Goal: Task Accomplishment & Management: Use online tool/utility

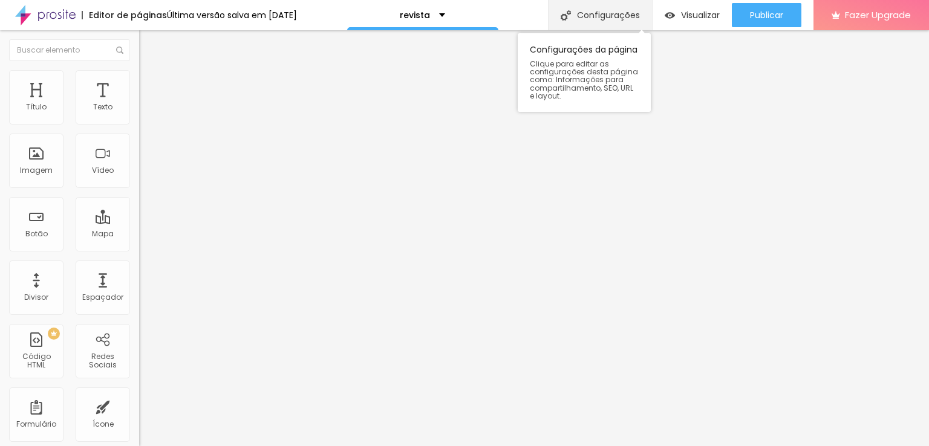
click at [590, 13] on div "Configurações" at bounding box center [600, 15] width 104 height 30
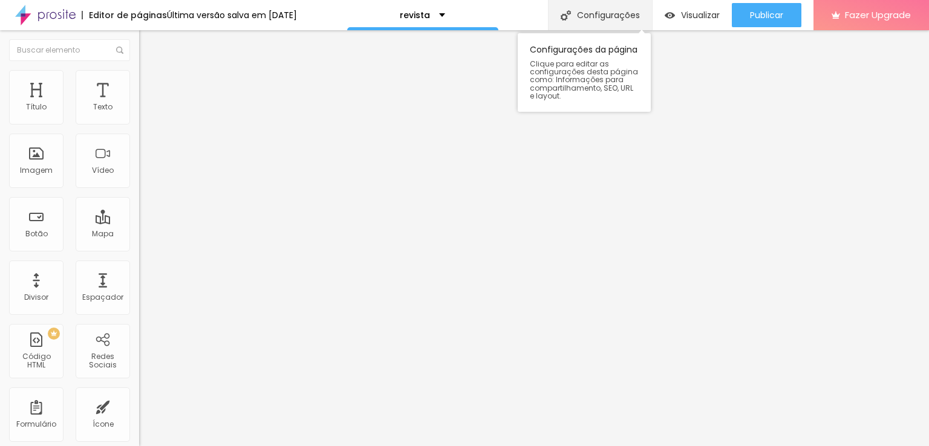
click at [567, 12] on img at bounding box center [566, 15] width 10 height 10
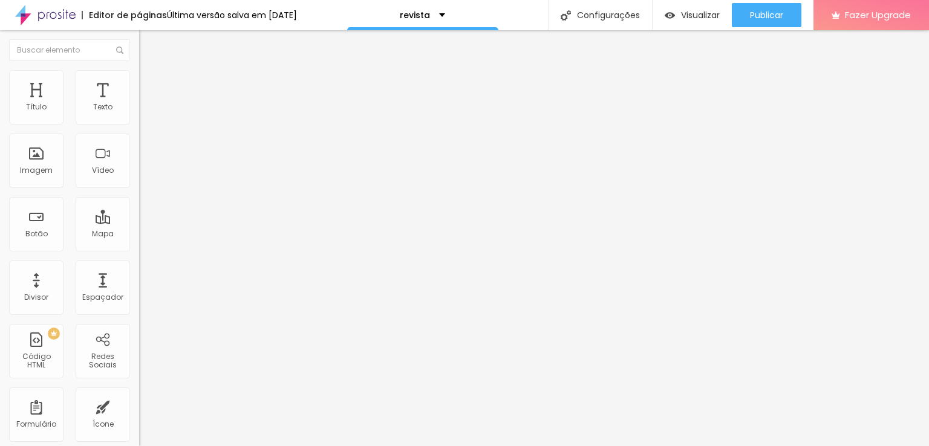
click at [430, 15] on p "revista" at bounding box center [415, 15] width 30 height 8
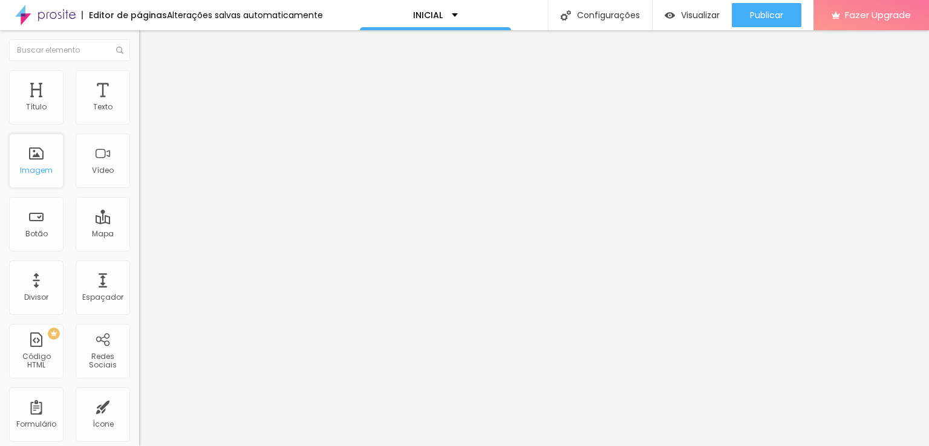
click at [33, 164] on div "Imagem" at bounding box center [36, 161] width 54 height 54
click at [43, 168] on div "Imagem" at bounding box center [36, 170] width 33 height 8
click at [695, 13] on span "Visualizar" at bounding box center [700, 15] width 39 height 10
click at [139, 103] on div "Adicionar imagem" at bounding box center [208, 98] width 139 height 8
click at [139, 104] on span "Adicionar imagem" at bounding box center [178, 99] width 78 height 10
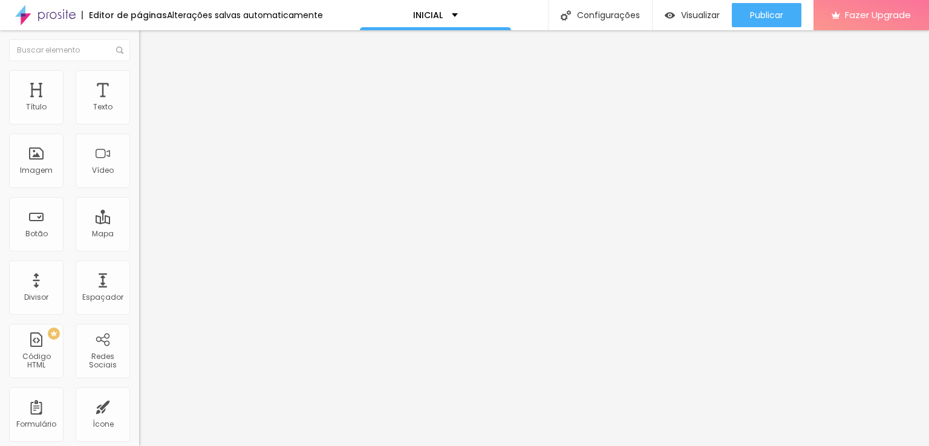
click at [139, 104] on span "Adicionar imagem" at bounding box center [178, 99] width 78 height 10
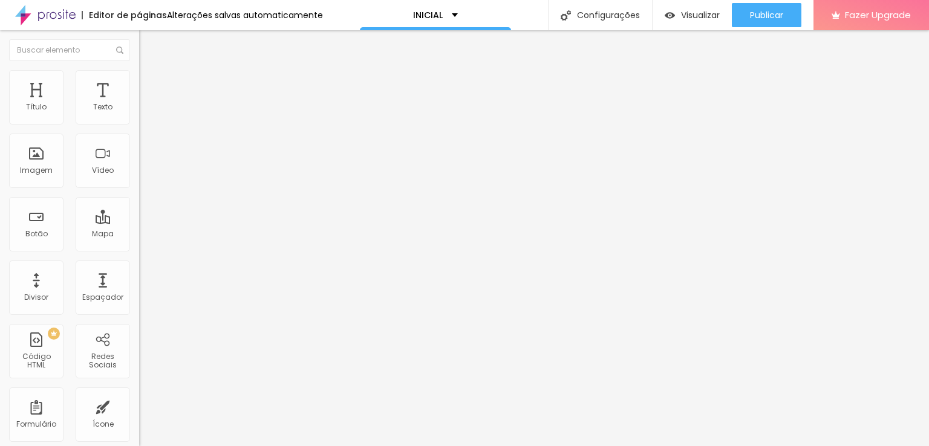
click at [139, 104] on span "Adicionar imagem" at bounding box center [178, 99] width 78 height 10
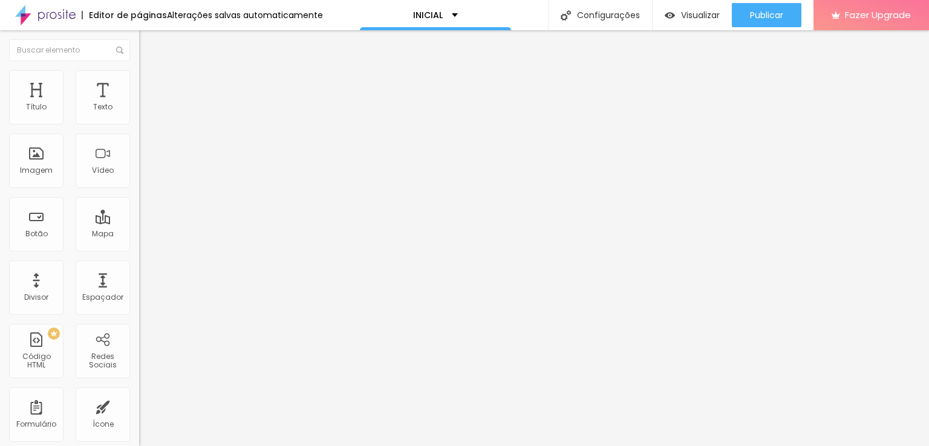
click at [669, 13] on img "button" at bounding box center [670, 15] width 10 height 10
click at [139, 110] on span "Encaixotado" at bounding box center [162, 105] width 47 height 10
click at [139, 129] on span "Completo" at bounding box center [157, 124] width 37 height 10
click at [139, 110] on span "Completo" at bounding box center [157, 105] width 37 height 10
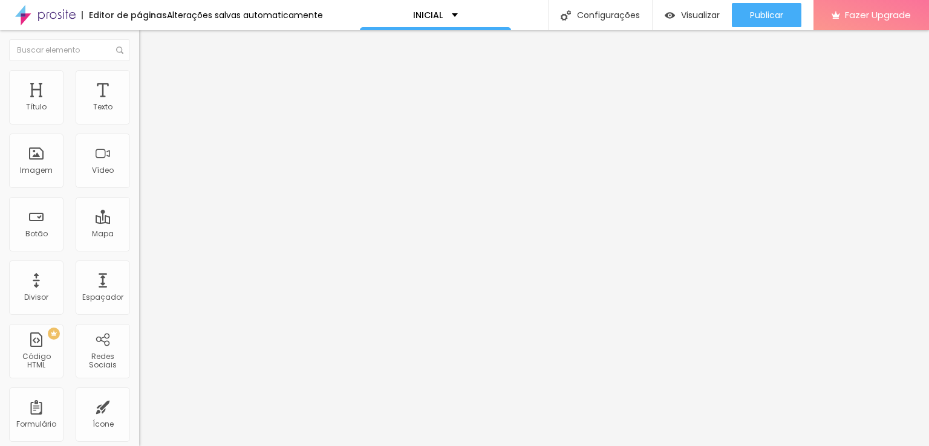
click at [139, 110] on span "Completo" at bounding box center [157, 105] width 37 height 10
click at [139, 117] on span "Encaixotado" at bounding box center [162, 112] width 47 height 10
click at [139, 82] on img at bounding box center [144, 87] width 11 height 11
click at [150, 83] on span "Estilo" at bounding box center [159, 78] width 19 height 10
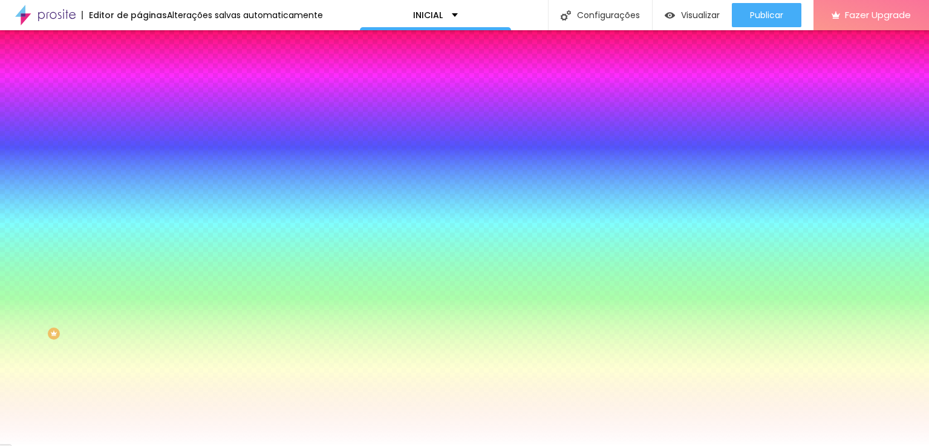
click at [150, 71] on span "Conteúdo" at bounding box center [168, 66] width 37 height 10
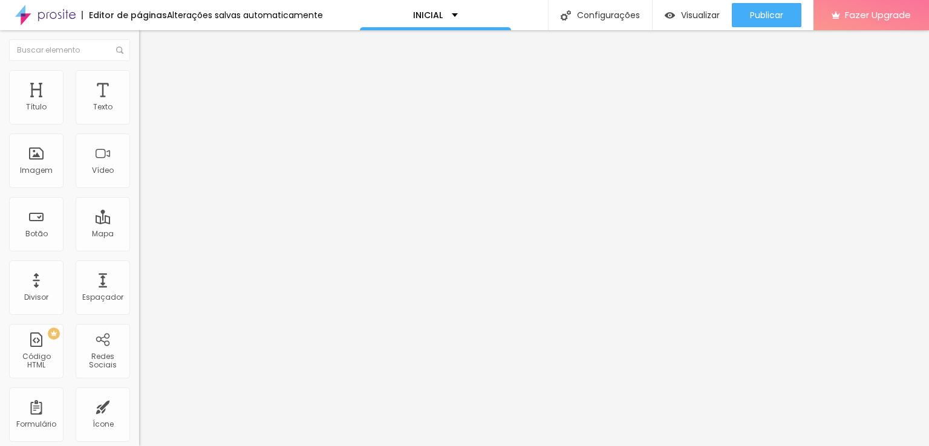
click at [150, 83] on span "Estilo" at bounding box center [159, 78] width 19 height 10
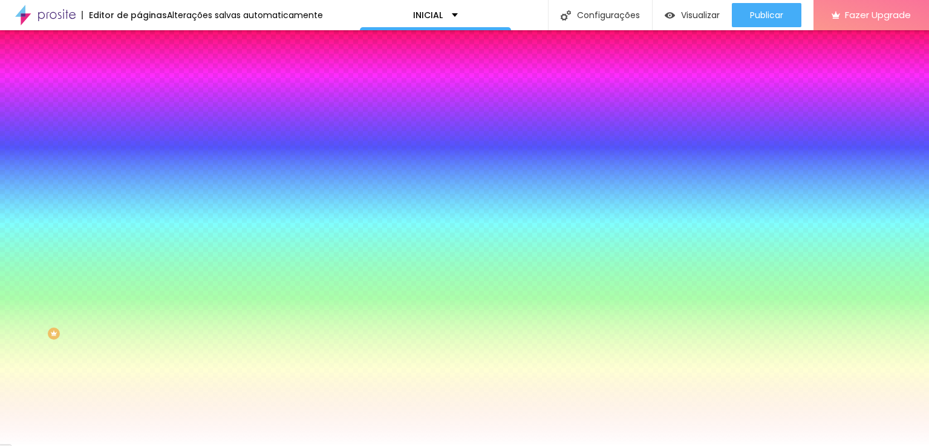
click at [150, 85] on span "Avançado" at bounding box center [170, 90] width 40 height 10
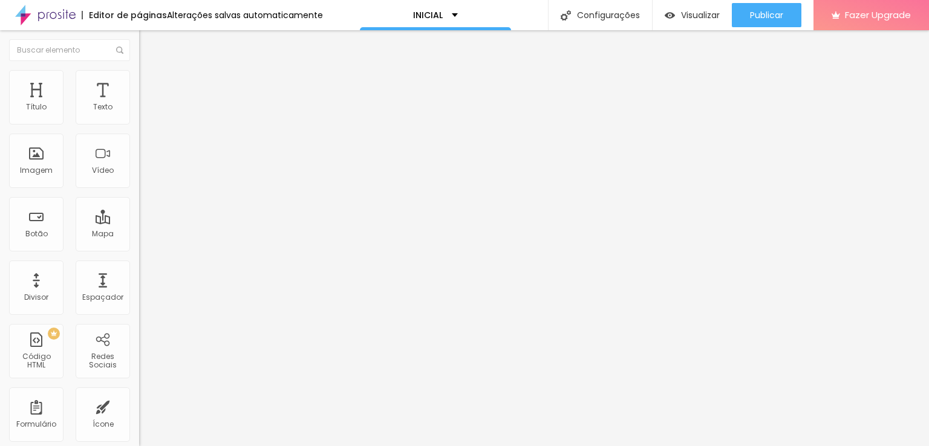
click at [139, 75] on img at bounding box center [144, 75] width 11 height 11
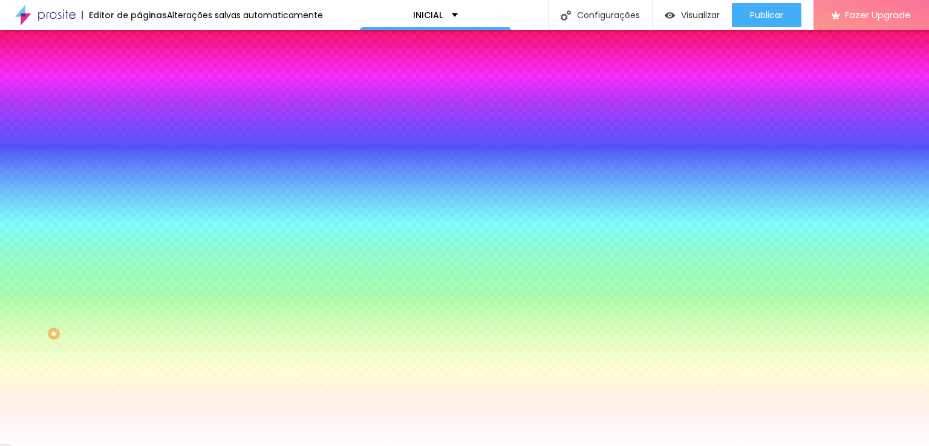
click at [150, 71] on span "Conteúdo" at bounding box center [168, 66] width 37 height 10
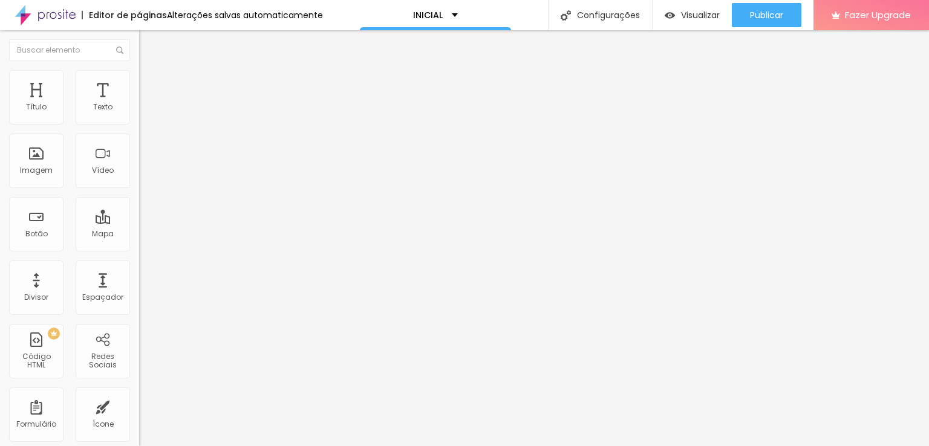
click at [139, 82] on li "Avançado" at bounding box center [208, 88] width 139 height 12
type input "7"
type input "0"
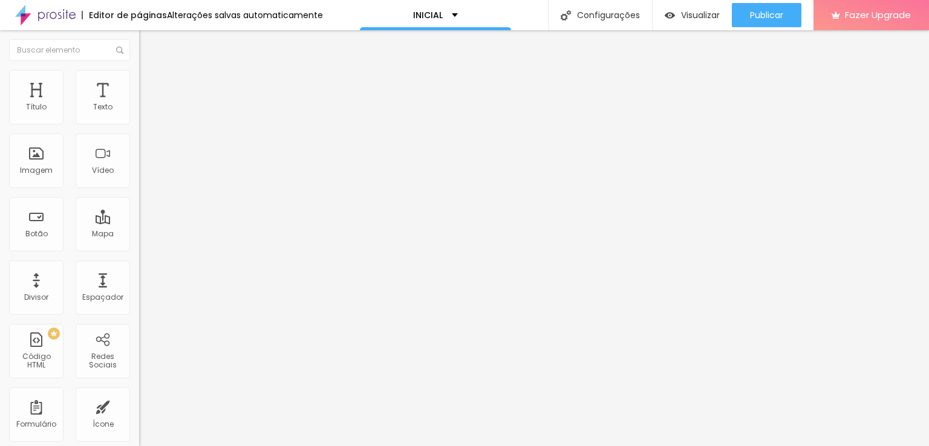
type input "0"
type input "14"
type input "0"
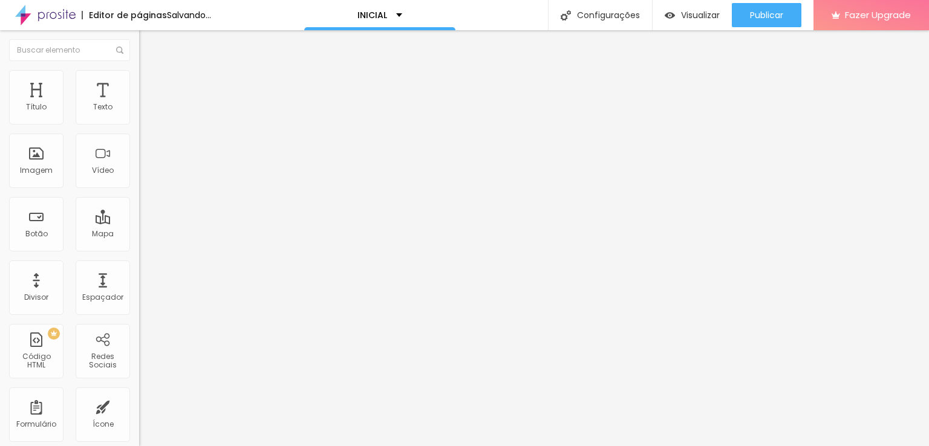
type input "0"
click at [139, 76] on img at bounding box center [144, 75] width 11 height 11
type input "55"
type input "95"
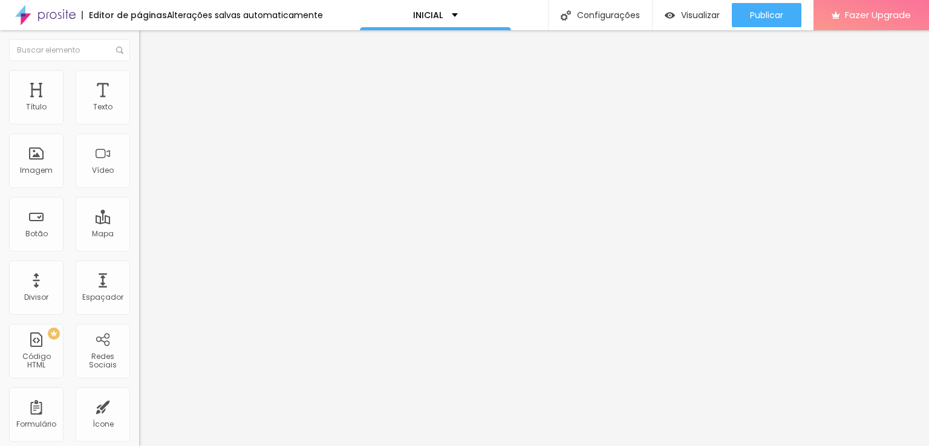
type input "95"
type input "100"
click at [139, 70] on li "Conteúdo" at bounding box center [208, 64] width 139 height 12
click at [139, 248] on input "https://" at bounding box center [211, 242] width 145 height 12
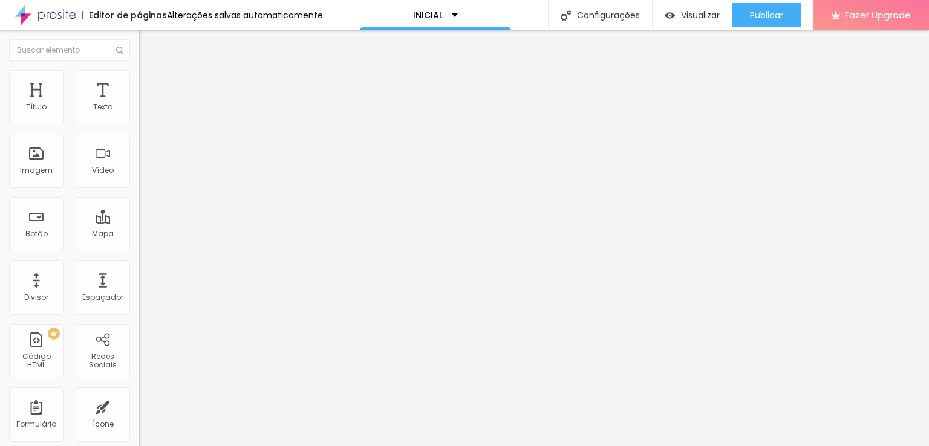
paste input "[DOMAIN_NAME][URL]"
type input "[URL][DOMAIN_NAME]"
click at [694, 10] on span "Visualizar" at bounding box center [700, 15] width 39 height 10
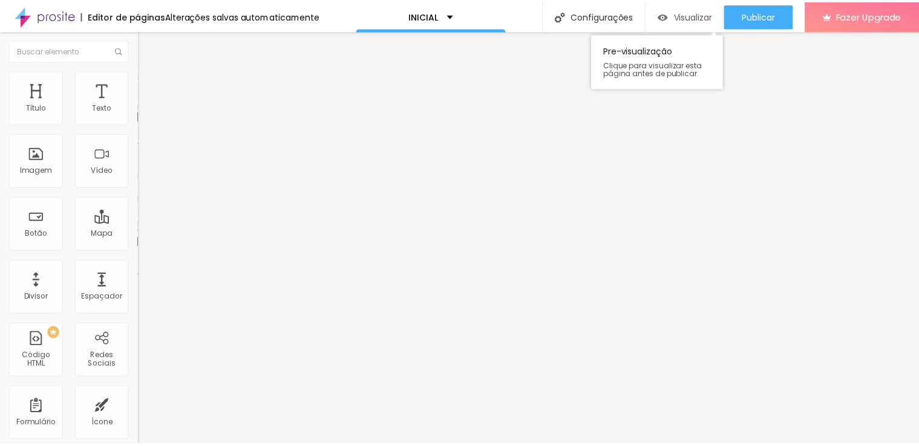
scroll to position [0, 0]
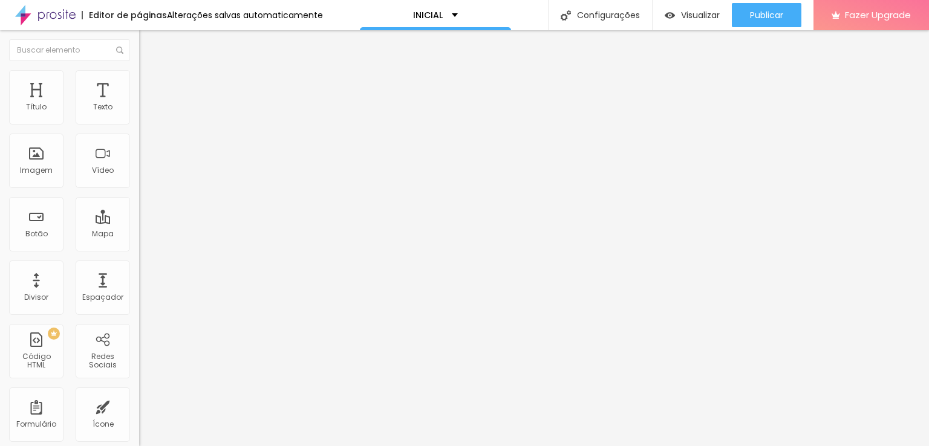
click at [139, 189] on span "Original" at bounding box center [153, 184] width 29 height 10
click at [139, 211] on span "Quadrado" at bounding box center [158, 206] width 39 height 10
click at [139, 204] on span "Padrão" at bounding box center [152, 199] width 27 height 10
click at [139, 197] on span "Cinema" at bounding box center [154, 191] width 30 height 10
click at [139, 223] on span "Original" at bounding box center [153, 217] width 29 height 10
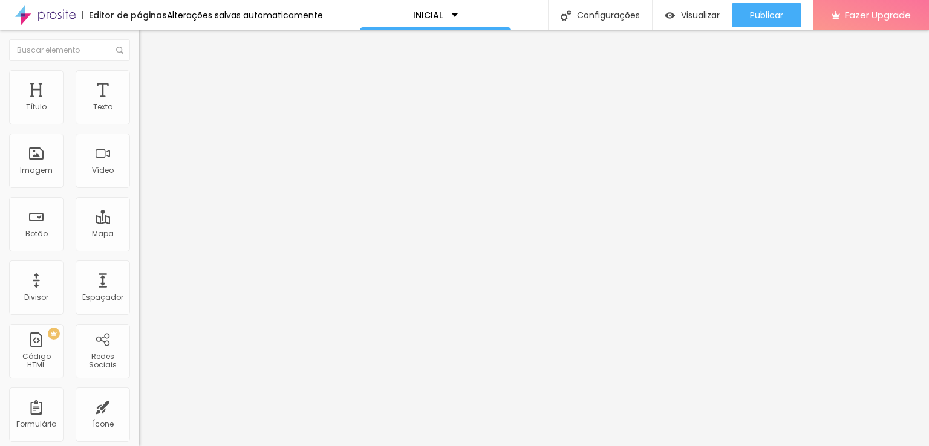
click at [139, 211] on span "Quadrado" at bounding box center [158, 206] width 39 height 10
click at [139, 189] on span "Original" at bounding box center [153, 184] width 29 height 10
click at [139, 211] on span "Quadrado" at bounding box center [158, 206] width 39 height 10
click at [150, 83] on span "Estilo" at bounding box center [159, 78] width 19 height 10
click at [139, 82] on img at bounding box center [144, 87] width 11 height 11
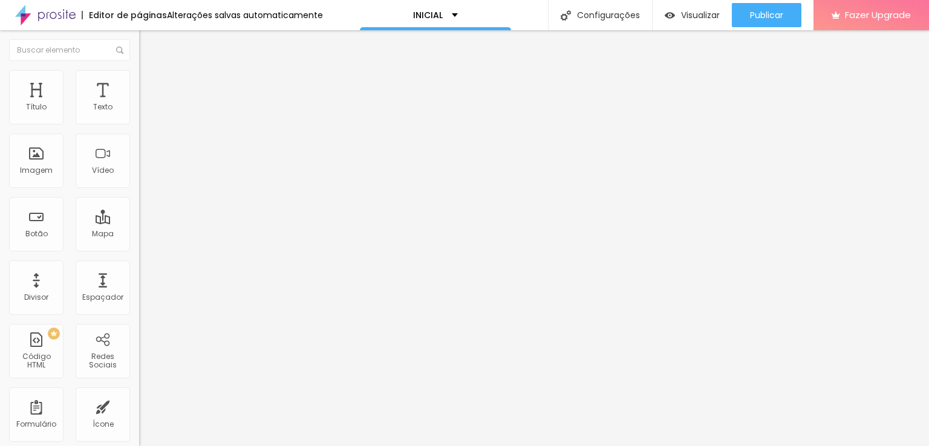
type input "3"
type input "0"
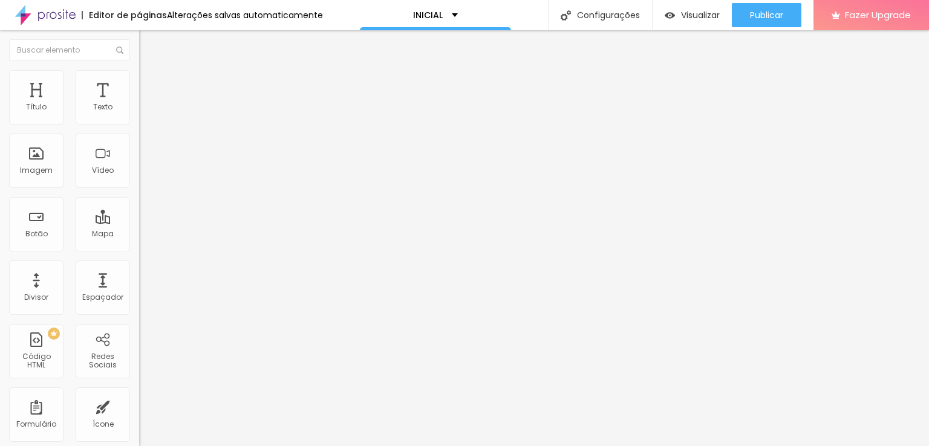
type input "7"
type input "0"
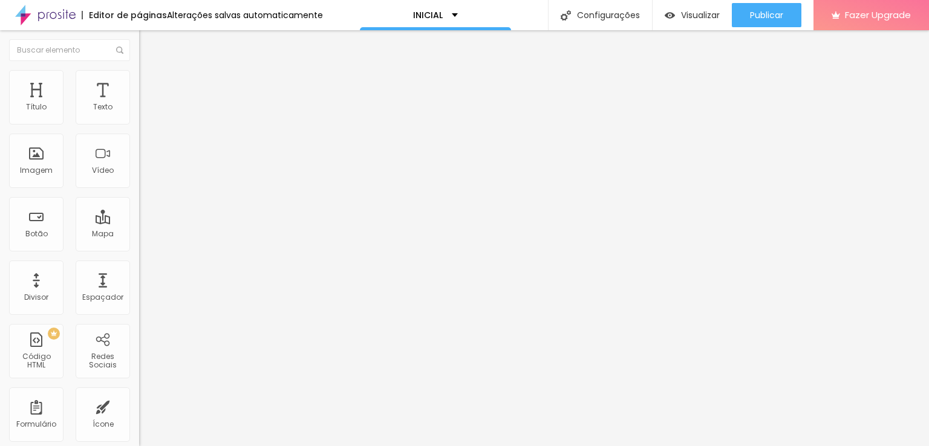
click at [139, 221] on div "Proporção Original Cinema 16:9 Padrão 4:3 Quadrado 1:1 Original" at bounding box center [208, 198] width 139 height 48
click at [139, 189] on span "Original" at bounding box center [153, 184] width 29 height 10
click at [139, 211] on span "Quadrado" at bounding box center [158, 206] width 39 height 10
click at [139, 189] on span "Original" at bounding box center [153, 184] width 29 height 10
click at [139, 211] on span "Quadrado" at bounding box center [158, 206] width 39 height 10
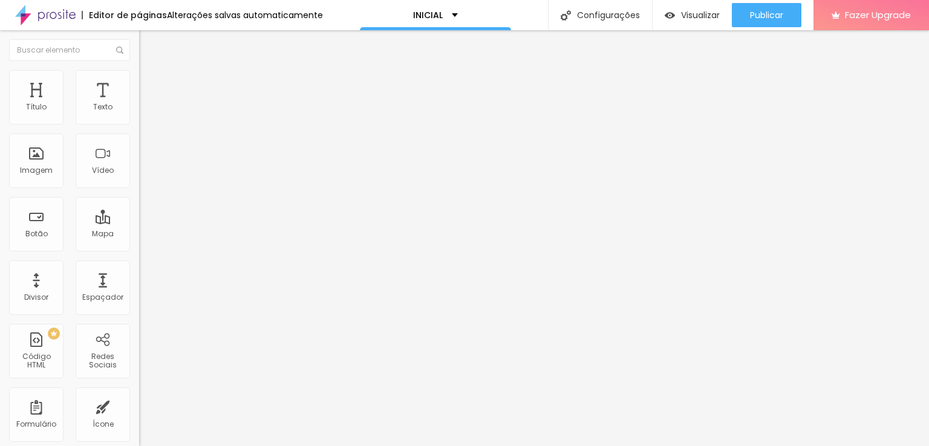
click at [139, 82] on li "Avançado" at bounding box center [208, 88] width 139 height 12
type input "6"
type input "0"
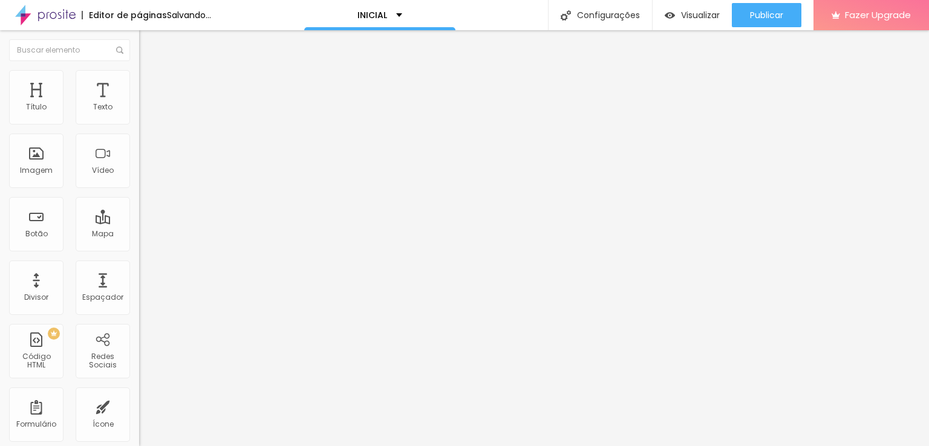
type input "0"
type input "9"
type input "0"
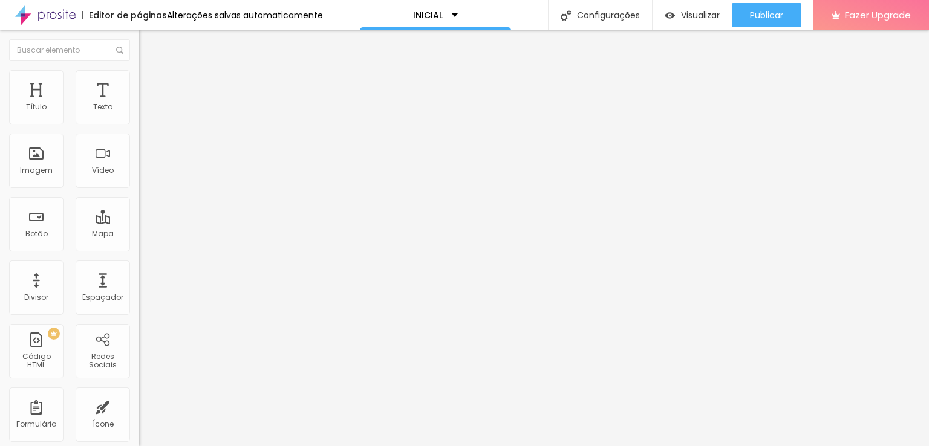
type input "0"
click at [139, 82] on li "Avançado" at bounding box center [208, 88] width 139 height 12
type input "9"
type input "0"
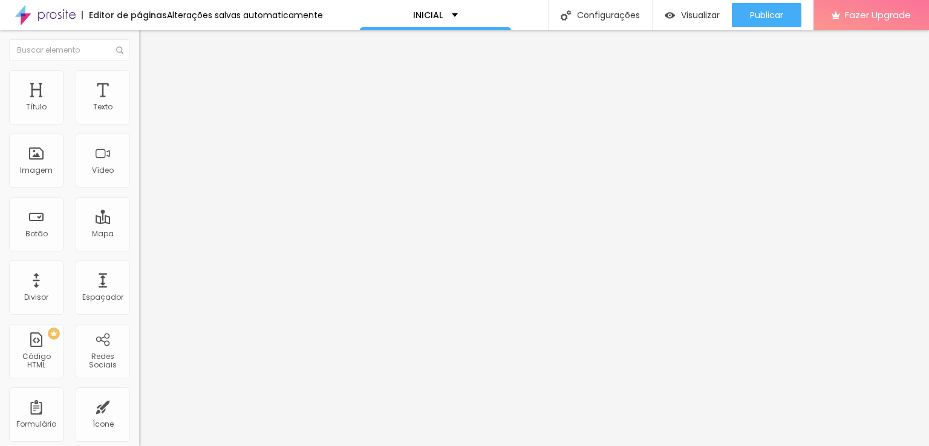
type input "0"
type input "8"
type input "0"
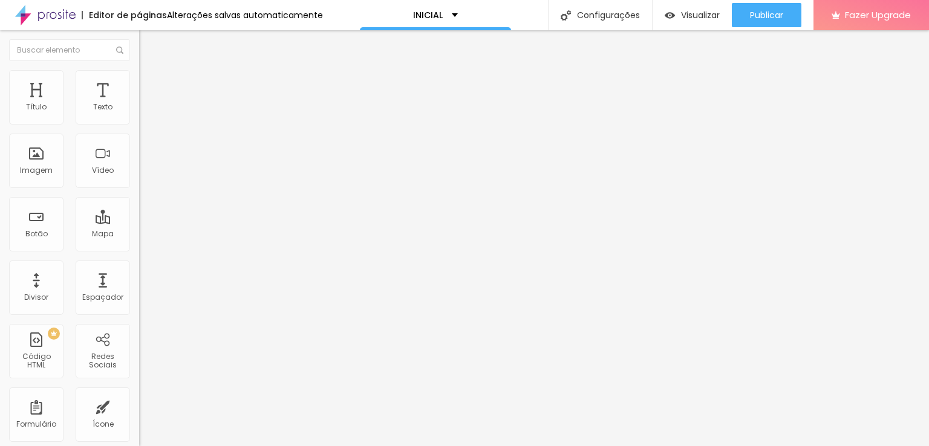
type input "0"
click at [139, 77] on img at bounding box center [144, 75] width 11 height 11
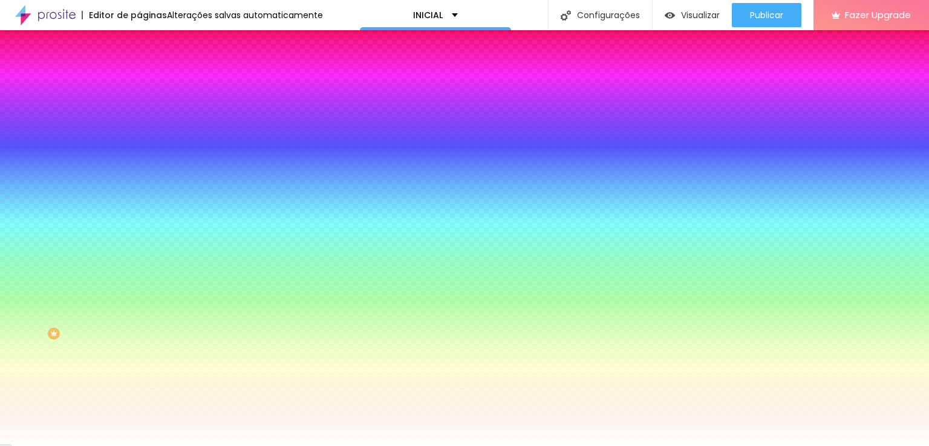
click at [139, 82] on img at bounding box center [144, 87] width 11 height 11
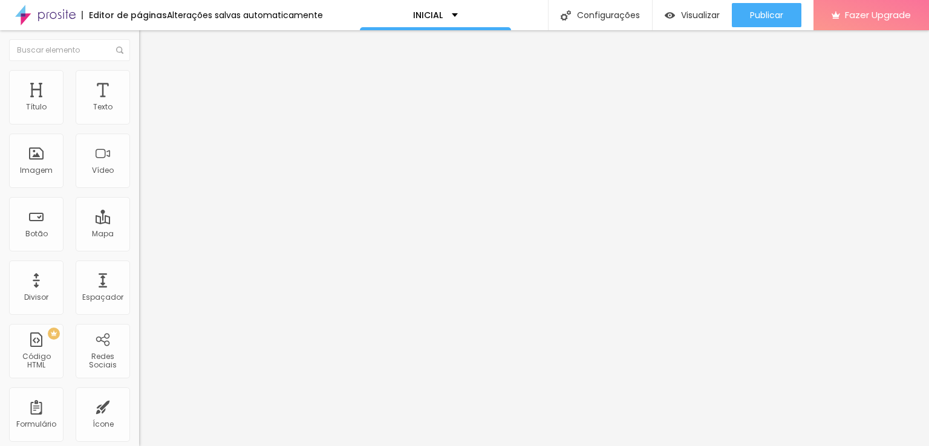
type input "5"
type input "15"
type input "20"
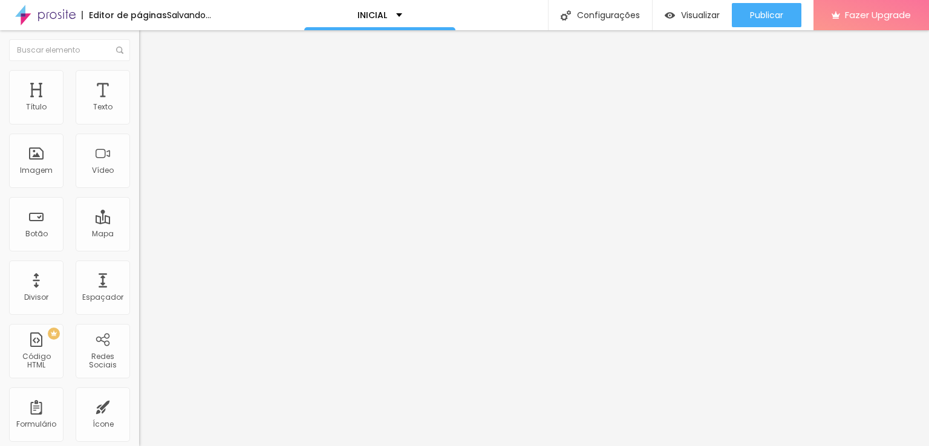
type input "20"
type input "25"
type input "20"
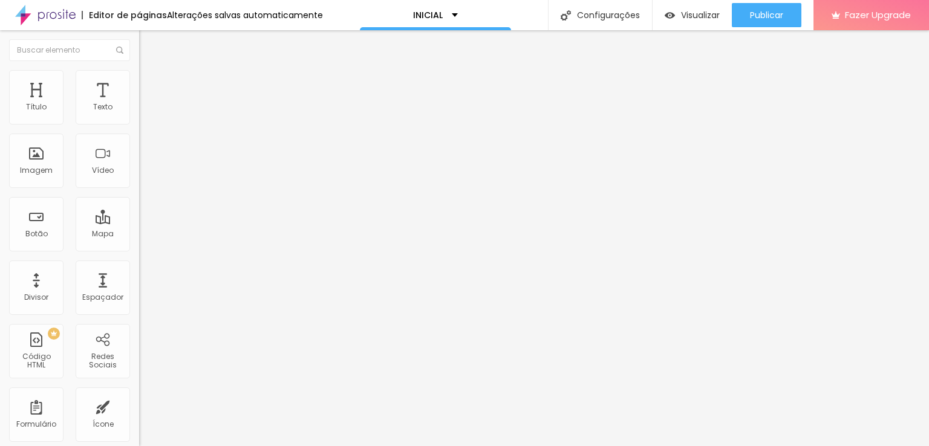
type input "15"
type input "10"
type input "5"
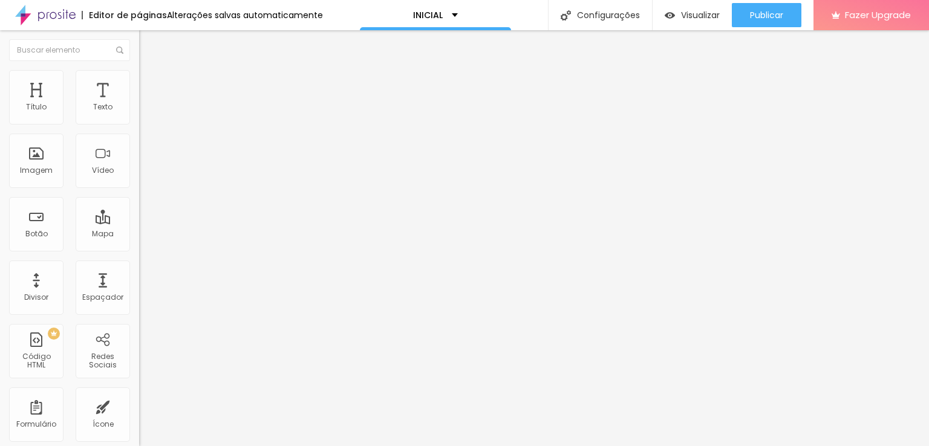
type input "5"
type input "0"
type input "10"
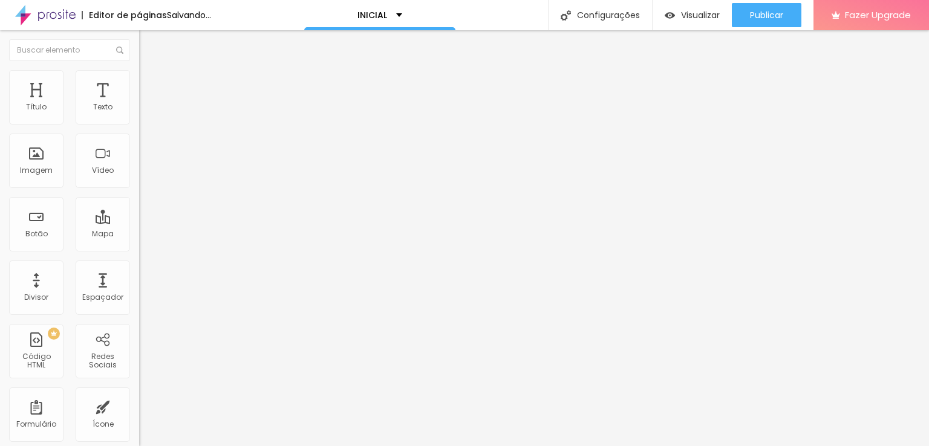
type input "0"
click at [150, 81] on span "Estilo" at bounding box center [159, 78] width 19 height 10
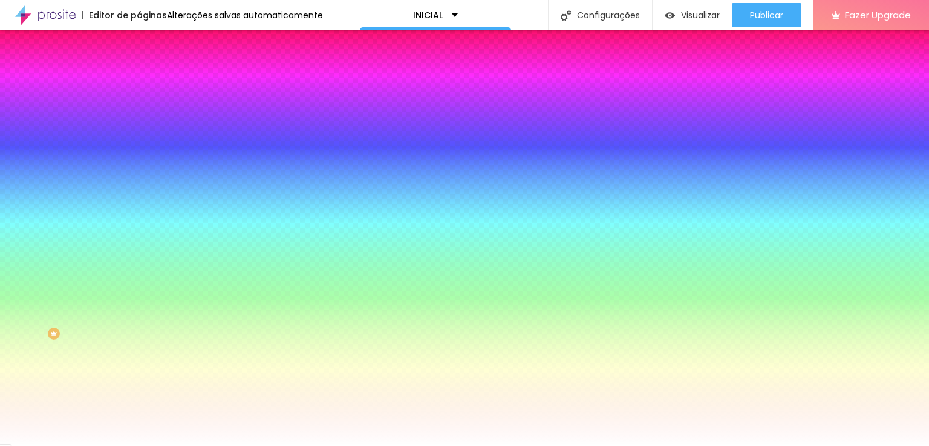
click at [139, 126] on span "Nenhum" at bounding box center [154, 121] width 31 height 10
click at [139, 145] on span "Parallax" at bounding box center [154, 139] width 30 height 10
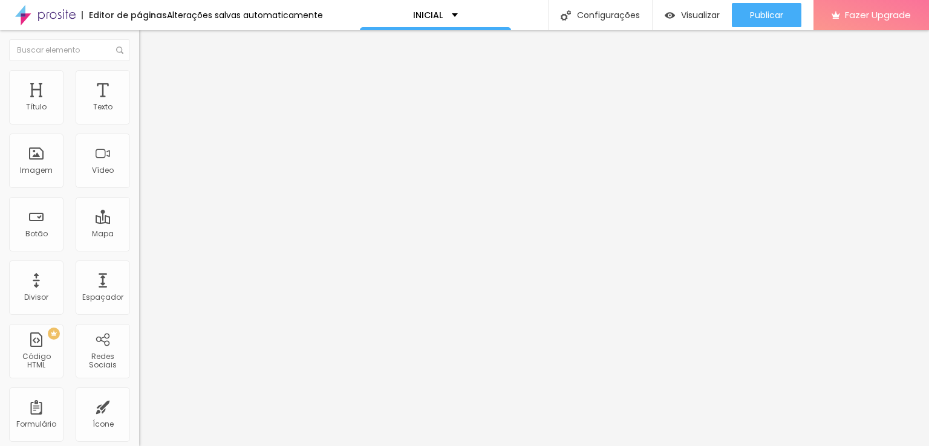
click at [139, 110] on span "Encaixotado" at bounding box center [162, 105] width 47 height 10
click at [139, 129] on span "Completo" at bounding box center [157, 124] width 37 height 10
click at [139, 117] on span "Encaixotado" at bounding box center [162, 112] width 47 height 10
click at [150, 83] on span "Estilo" at bounding box center [159, 78] width 19 height 10
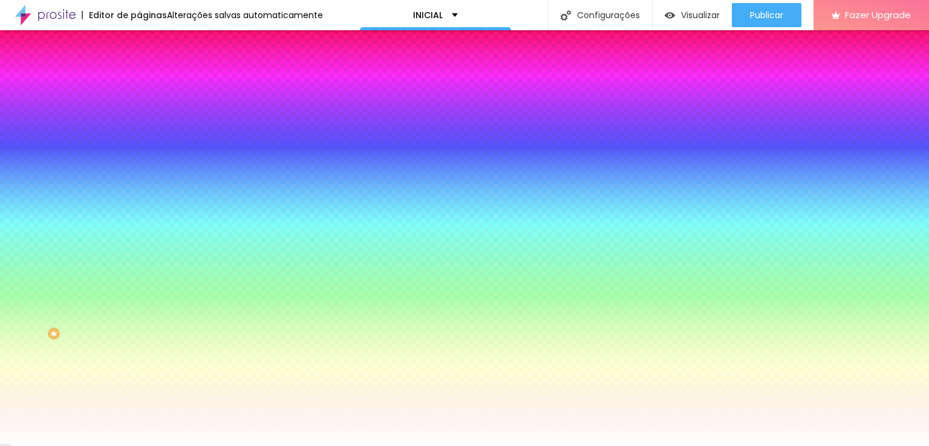
click at [139, 82] on li "Avançado" at bounding box center [208, 88] width 139 height 12
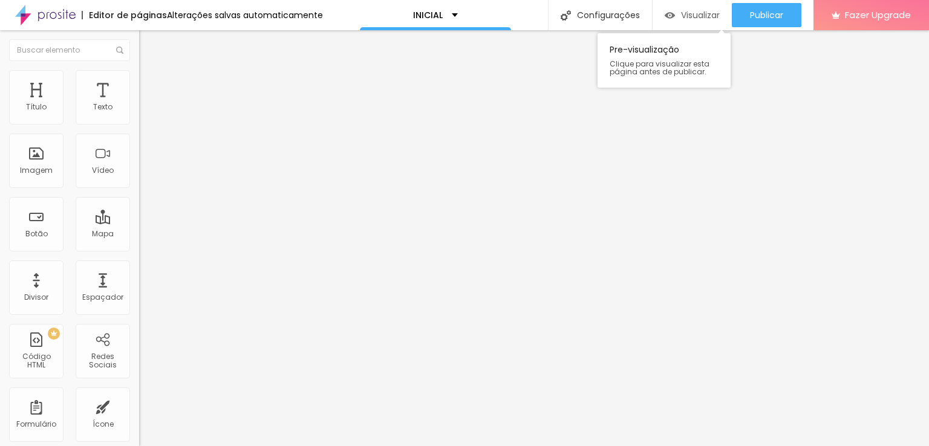
click at [682, 10] on span "Visualizar" at bounding box center [700, 15] width 39 height 10
click at [139, 189] on span "1:1 Quadrado" at bounding box center [163, 184] width 48 height 10
click at [139, 197] on span "Cinema" at bounding box center [154, 191] width 30 height 10
click at [139, 189] on span "16:9 Cinema" at bounding box center [162, 184] width 46 height 10
click at [139, 208] on span "Padrão" at bounding box center [152, 203] width 27 height 10
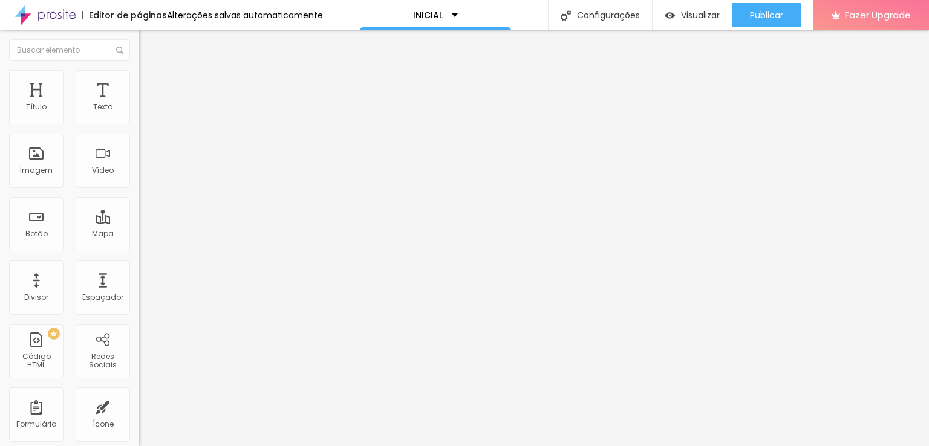
click at [139, 189] on span "1:1 Quadrado" at bounding box center [163, 184] width 48 height 10
click at [139, 204] on span "Padrão" at bounding box center [152, 199] width 27 height 10
click at [139, 189] on span "1:1 Quadrado" at bounding box center [163, 184] width 48 height 10
click at [139, 204] on span "Padrão" at bounding box center [152, 199] width 27 height 10
click at [139, 189] on span "1:1 Quadrado" at bounding box center [163, 184] width 48 height 10
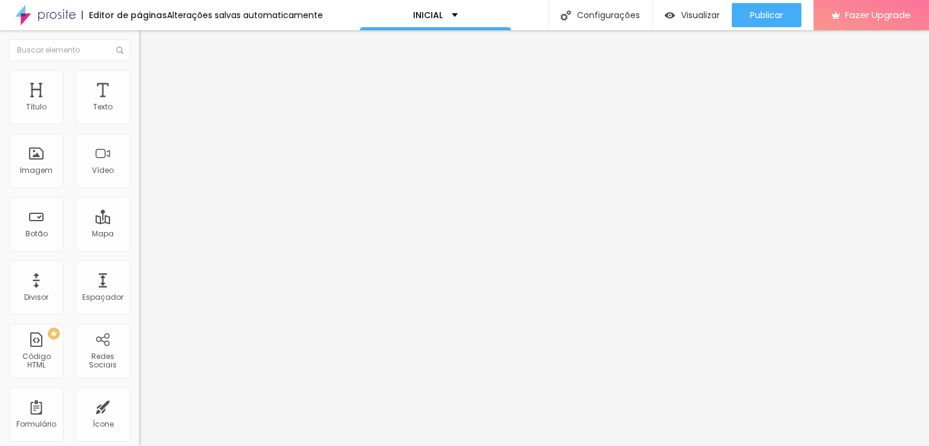
click at [139, 204] on span "Padrão" at bounding box center [152, 199] width 27 height 10
click at [139, 153] on img at bounding box center [143, 149] width 8 height 8
click at [139, 163] on img at bounding box center [143, 158] width 8 height 8
click at [139, 172] on img at bounding box center [143, 168] width 8 height 8
click at [139, 163] on img at bounding box center [143, 158] width 8 height 8
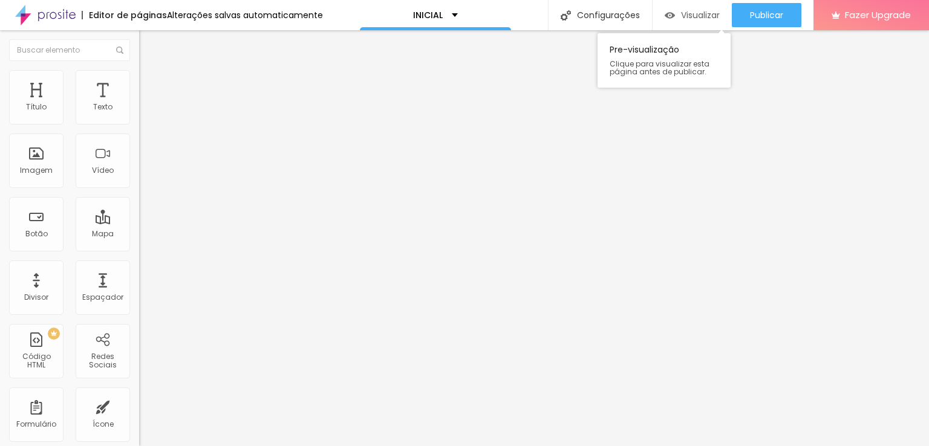
click at [683, 11] on span "Visualizar" at bounding box center [700, 15] width 39 height 10
click at [148, 44] on img "button" at bounding box center [153, 44] width 10 height 10
click at [139, 78] on img at bounding box center [144, 75] width 11 height 11
click at [144, 216] on icon "button" at bounding box center [147, 212] width 7 height 7
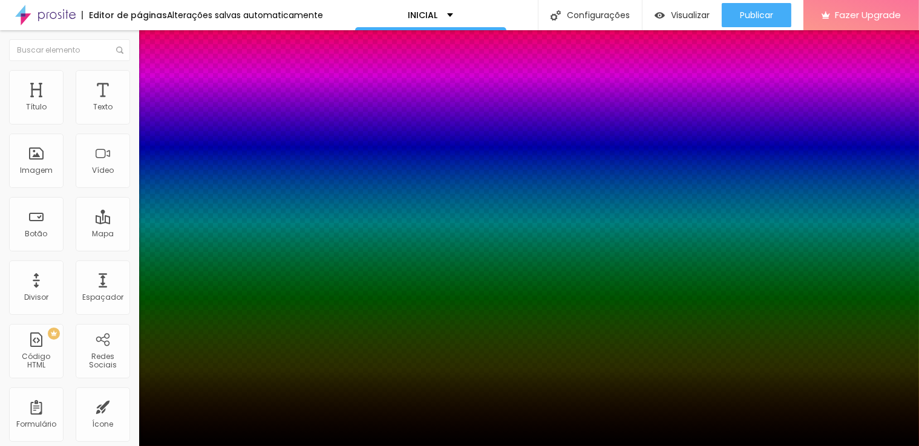
click at [218, 446] on div at bounding box center [459, 454] width 919 height 0
click at [70, 446] on div at bounding box center [459, 446] width 919 height 0
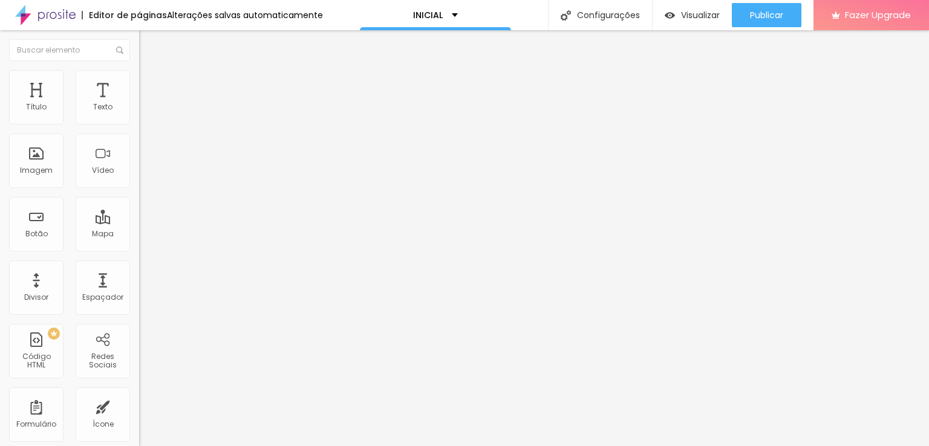
click at [145, 174] on icon "button" at bounding box center [147, 171] width 5 height 5
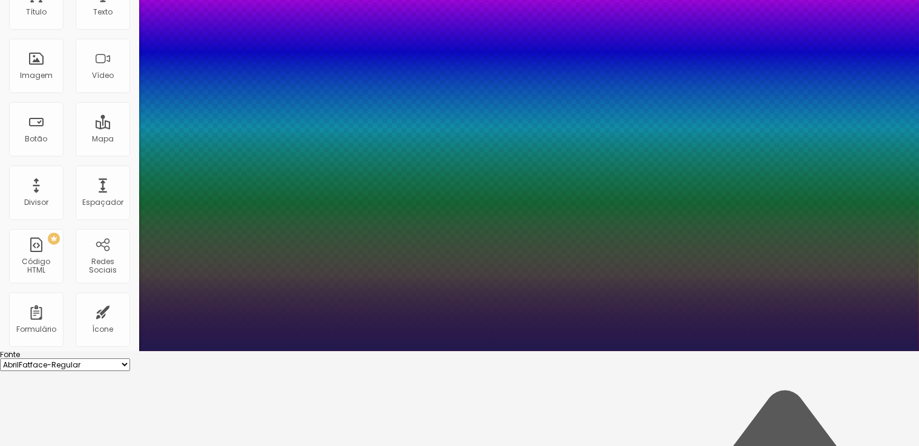
scroll to position [92, 0]
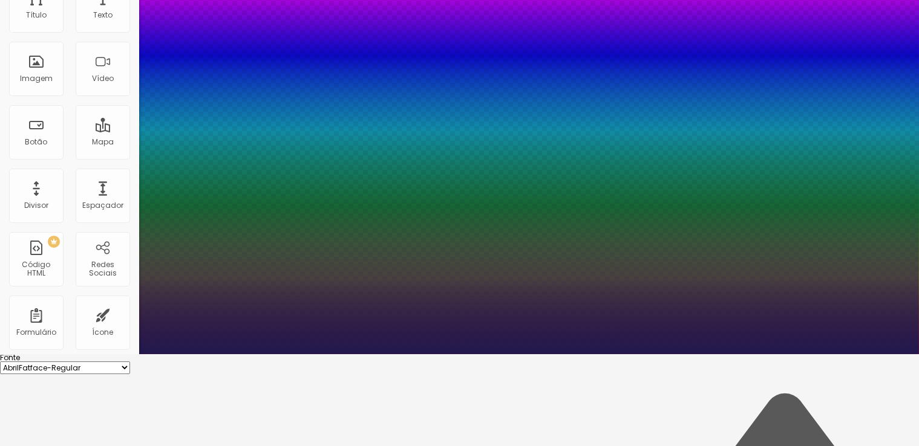
type input "1"
click at [60, 354] on div at bounding box center [459, 354] width 919 height 0
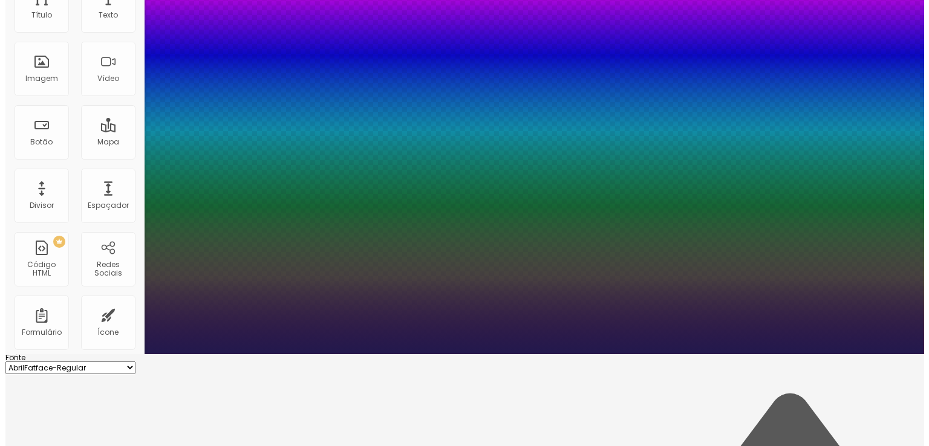
scroll to position [0, 0]
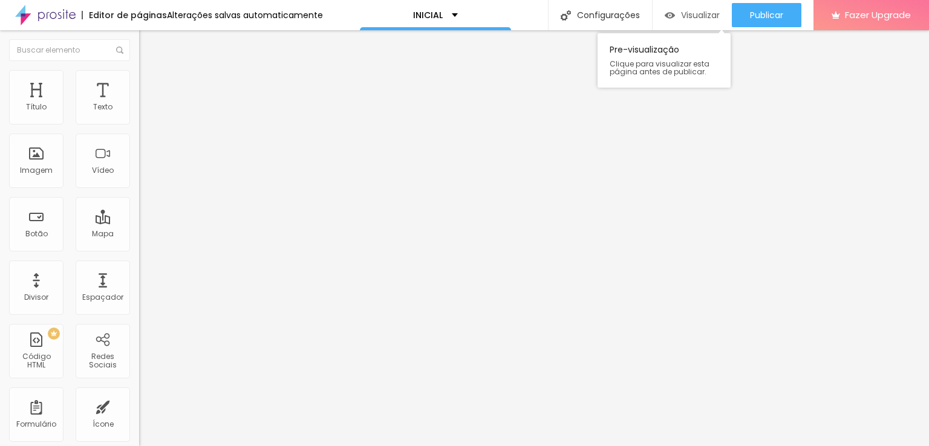
click at [689, 18] on span "Visualizar" at bounding box center [700, 15] width 39 height 10
click at [148, 44] on img "button" at bounding box center [153, 44] width 10 height 10
click at [44, 232] on div "Botão" at bounding box center [36, 234] width 22 height 8
click at [34, 231] on div "Botão" at bounding box center [36, 234] width 22 height 8
click at [139, 114] on input "Click me" at bounding box center [211, 108] width 145 height 12
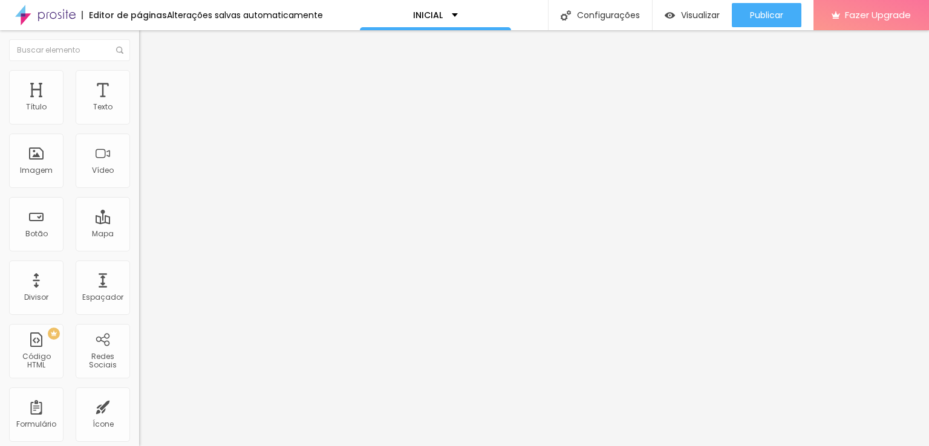
click at [139, 79] on li "Estilo" at bounding box center [208, 76] width 139 height 12
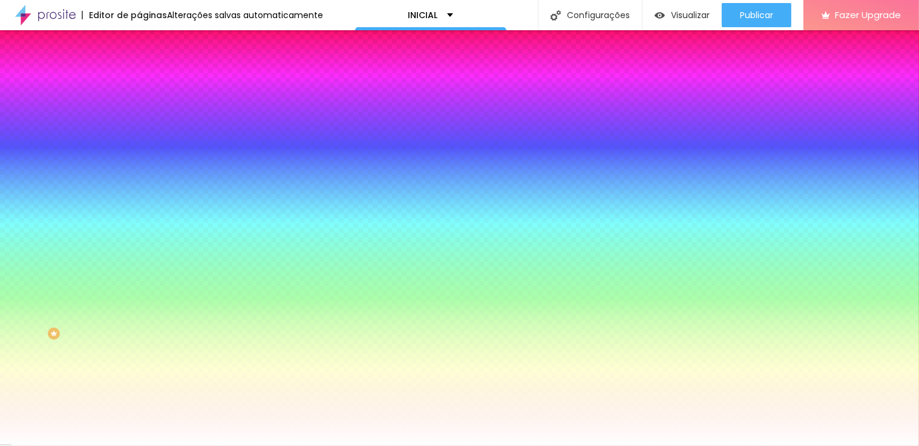
type input "1"
type input "2"
type input "3"
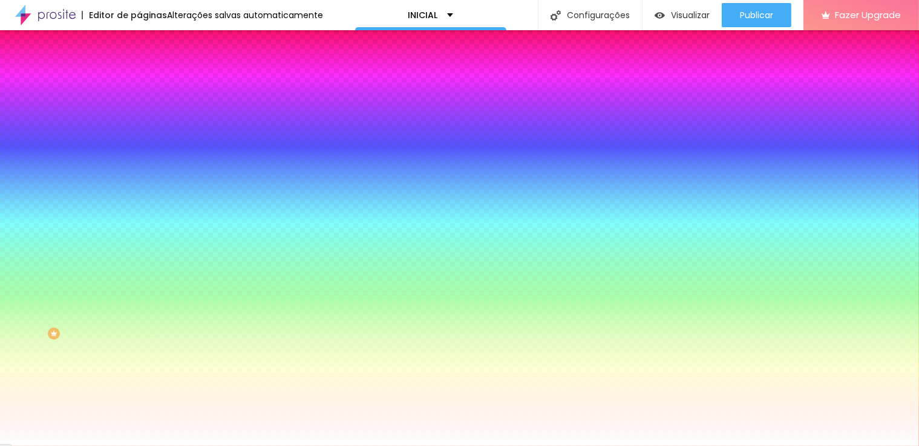
type input "3"
type input "4"
type input "5"
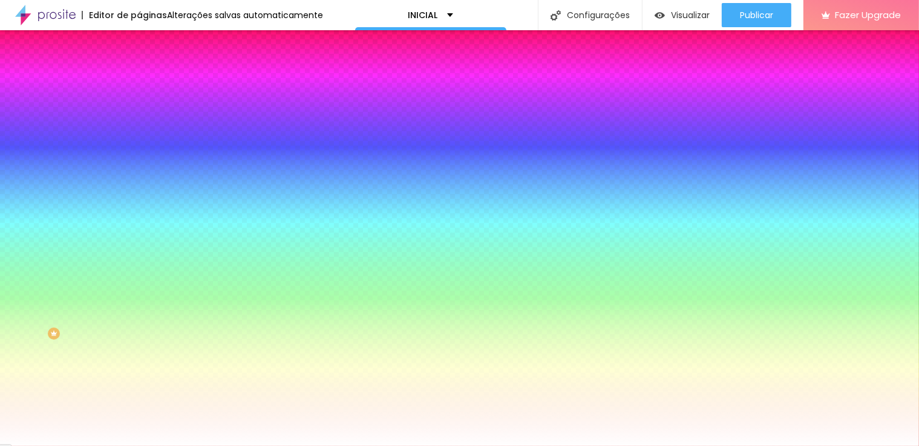
click at [88, 446] on div at bounding box center [459, 446] width 919 height 0
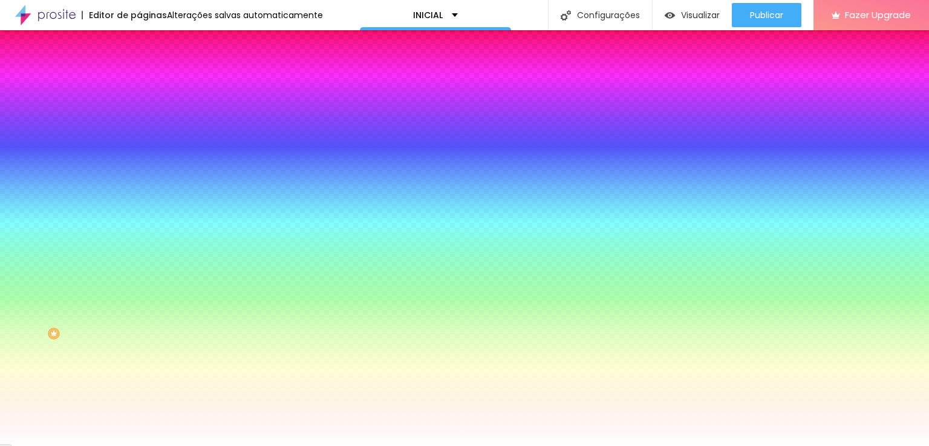
click at [144, 225] on icon "button" at bounding box center [147, 228] width 7 height 7
click at [218, 446] on div at bounding box center [464, 454] width 929 height 0
click at [80, 446] on div at bounding box center [464, 446] width 929 height 0
click at [139, 82] on img at bounding box center [144, 87] width 11 height 11
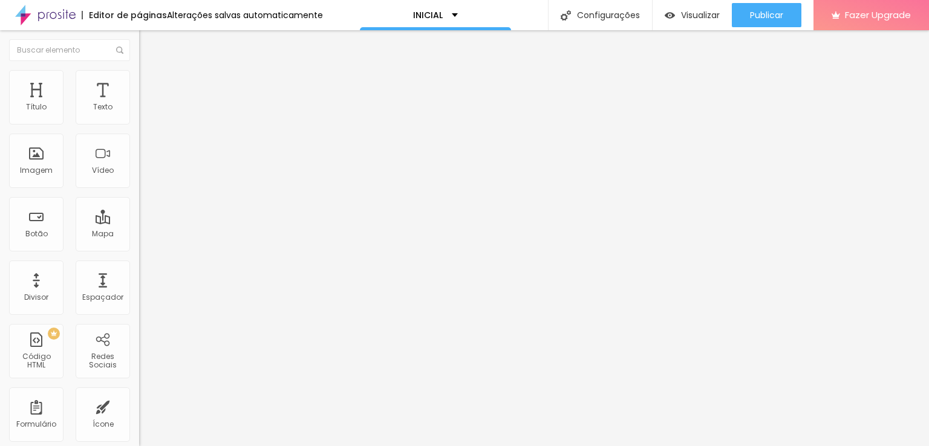
type input "6"
type input "0"
type input "2"
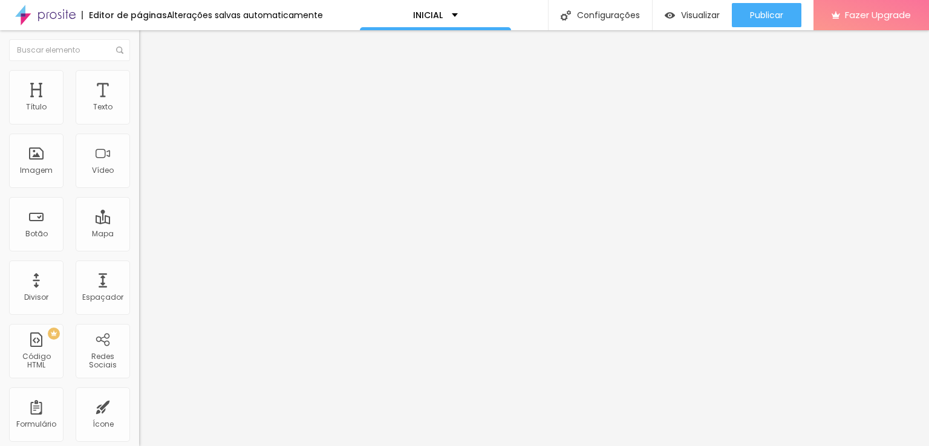
type input "2"
type input "3"
type input "4"
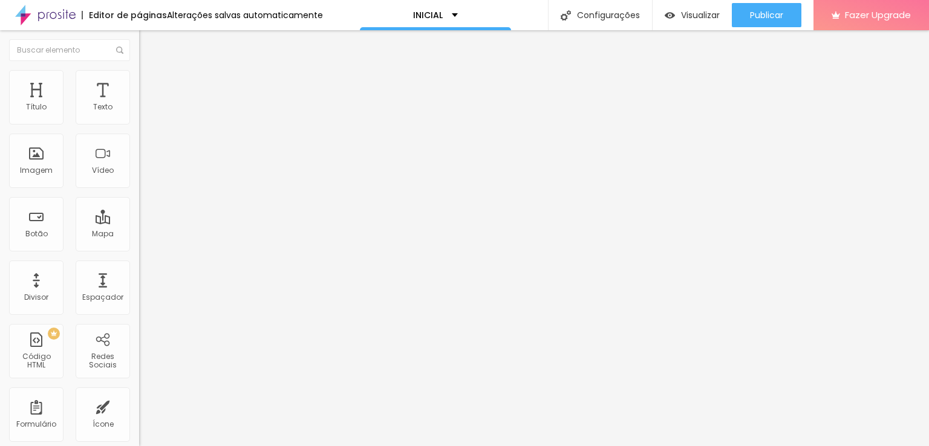
type input "5"
type input "6"
type input "8"
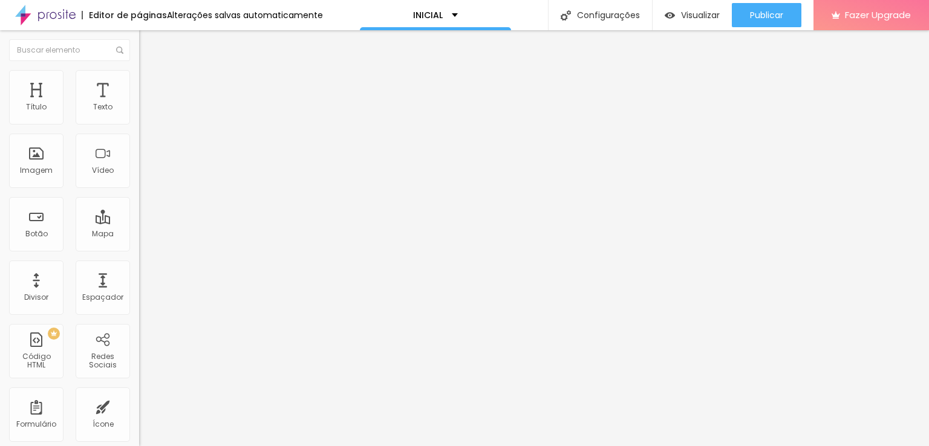
type input "8"
type input "9"
type input "10"
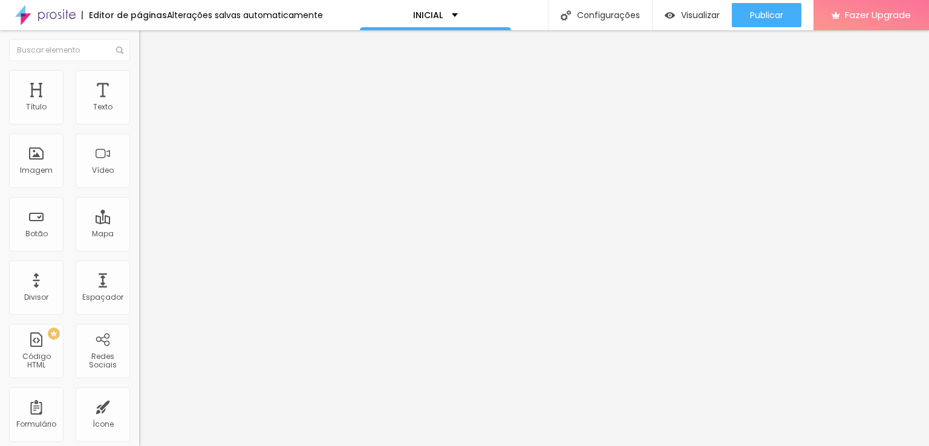
type input "11"
type input "12"
type input "13"
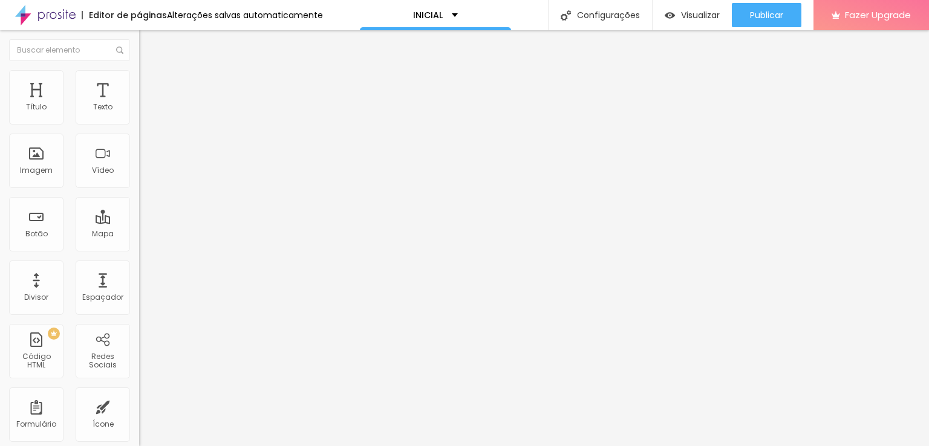
type input "13"
type input "14"
type input "15"
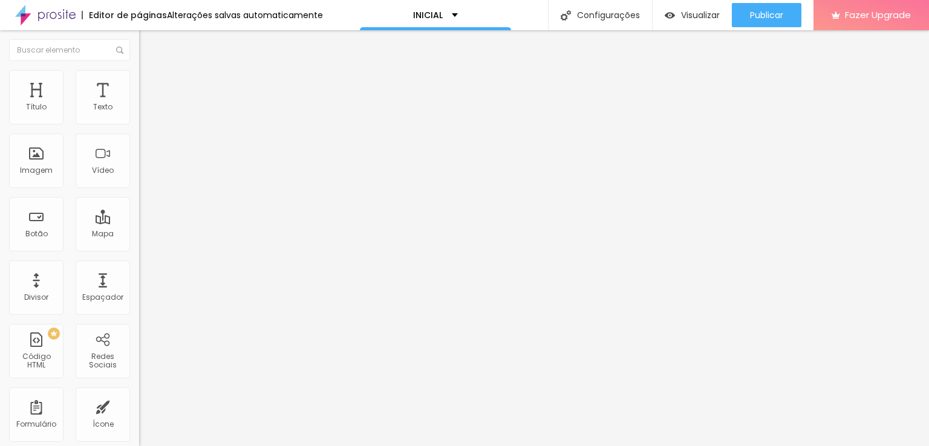
type input "16"
type input "17"
type input "16"
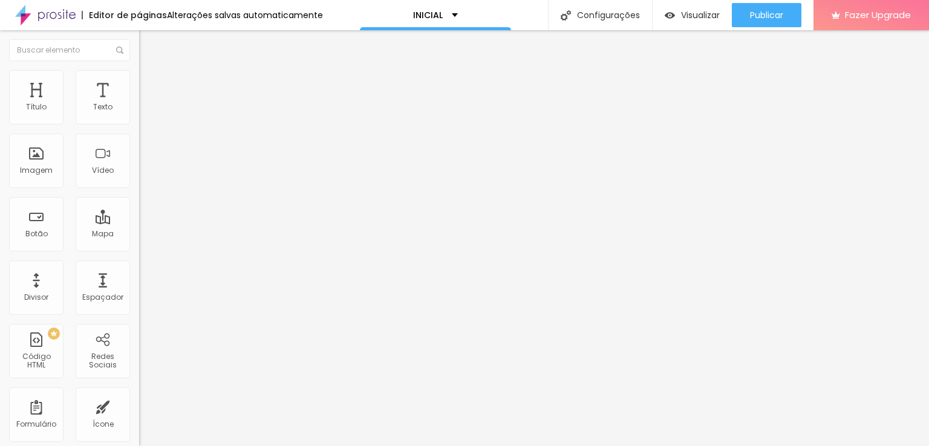
type input "16"
type input "15"
type input "14"
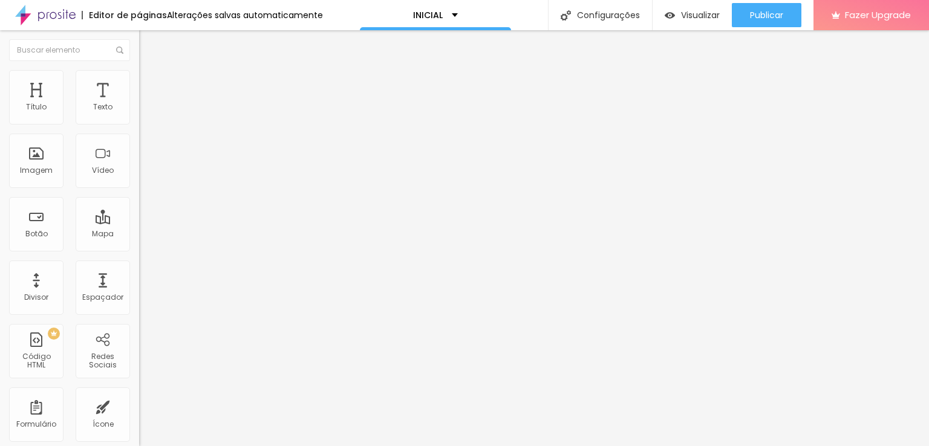
type input "13"
type input "12"
type input "11"
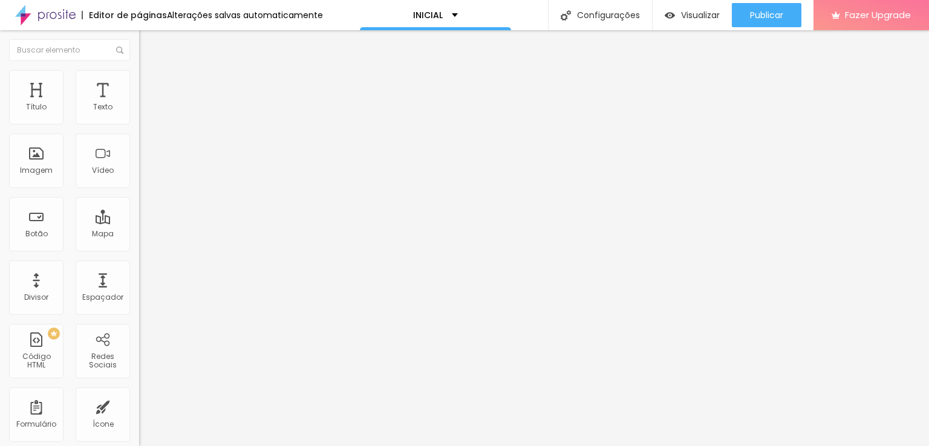
type input "11"
type input "10"
type input "9"
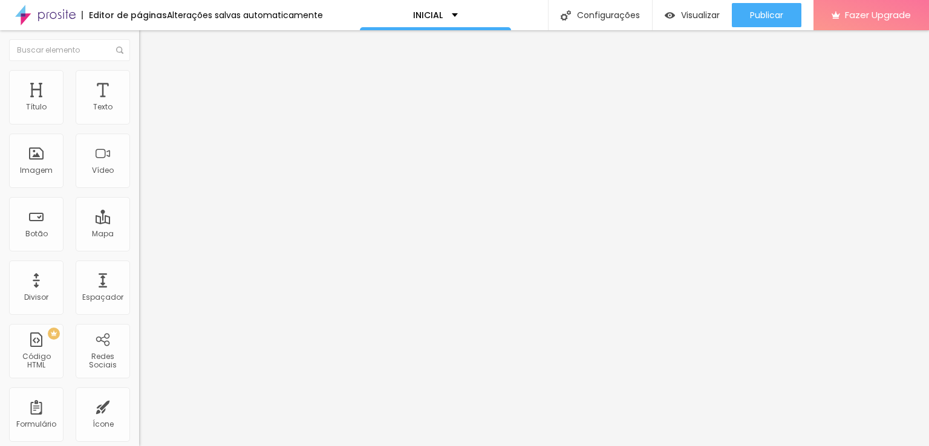
type input "10"
type input "9"
type input "10"
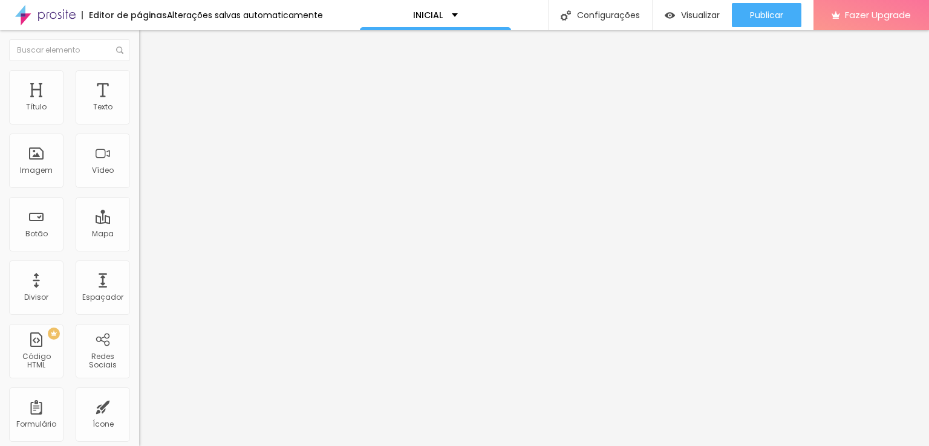
type input "10"
type input "11"
click at [139, 70] on li "Conteúdo" at bounding box center [208, 64] width 139 height 12
click at [139, 114] on input "Click me" at bounding box center [211, 108] width 145 height 12
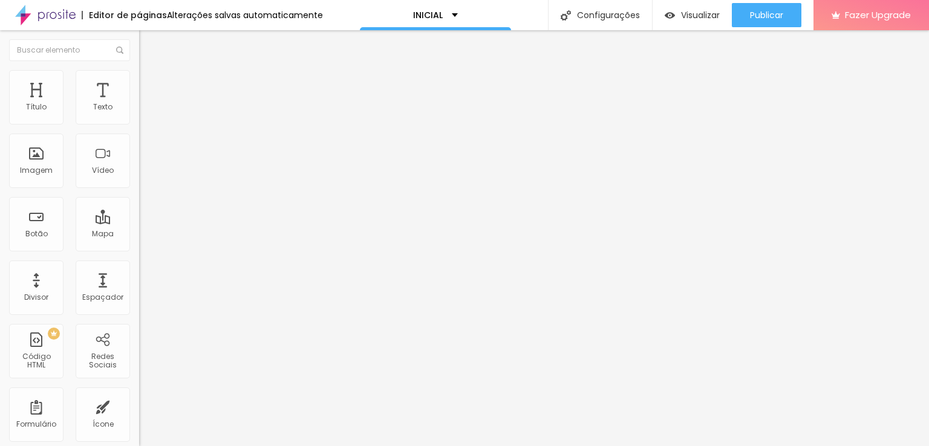
type input "c"
click at [681, 13] on span "Visualizar" at bounding box center [700, 15] width 39 height 10
click at [139, 114] on input "Casamento civil" at bounding box center [211, 108] width 145 height 12
type input "civil"
click at [690, 8] on div "Visualizar" at bounding box center [692, 15] width 55 height 24
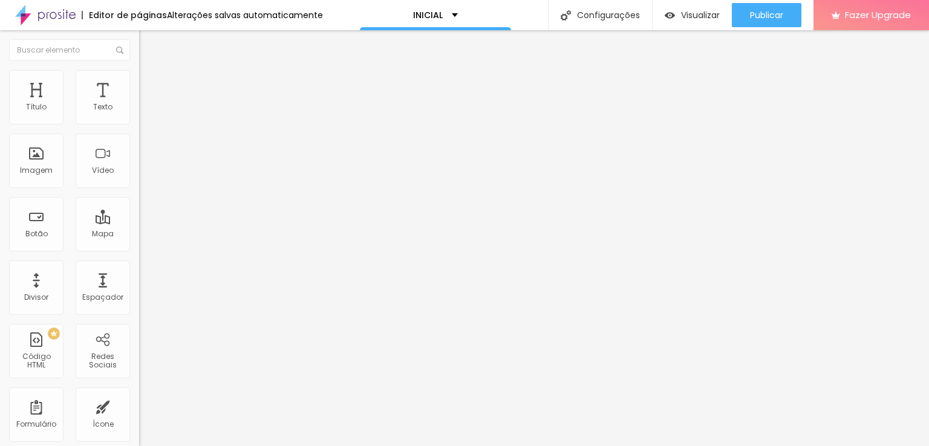
click at [150, 81] on span "Estilo" at bounding box center [159, 78] width 19 height 10
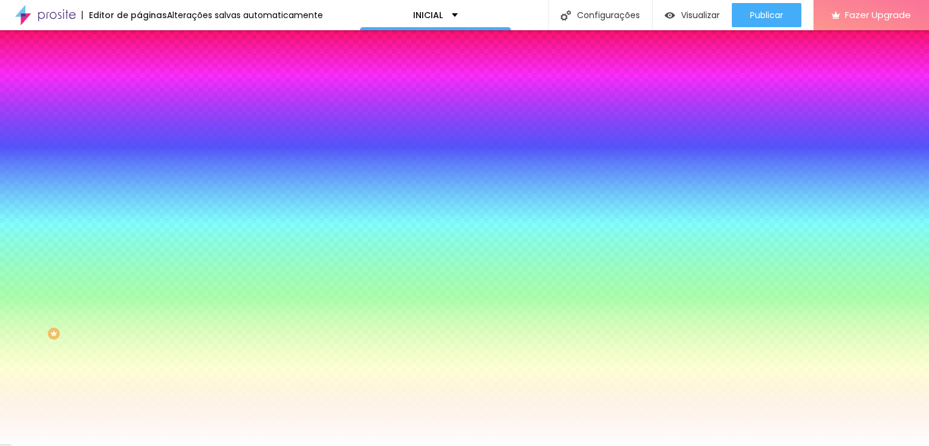
click at [144, 189] on icon "button" at bounding box center [145, 190] width 2 height 2
type input "10"
type input "14"
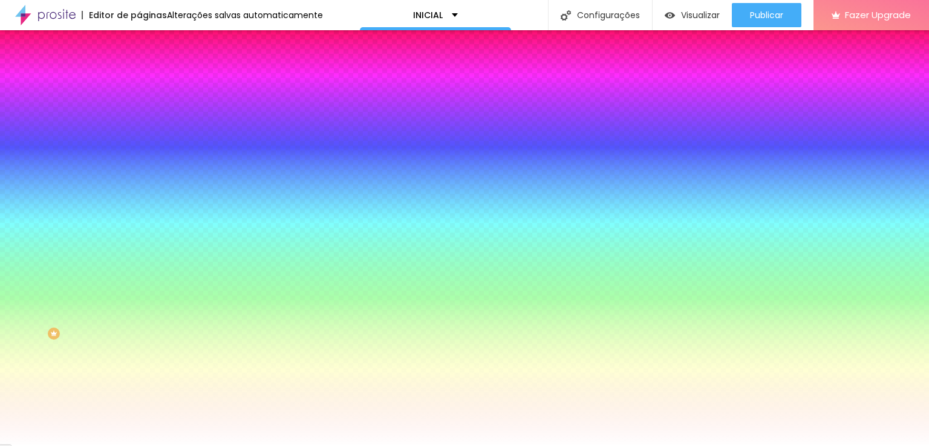
type input "15"
type input "16"
type input "18"
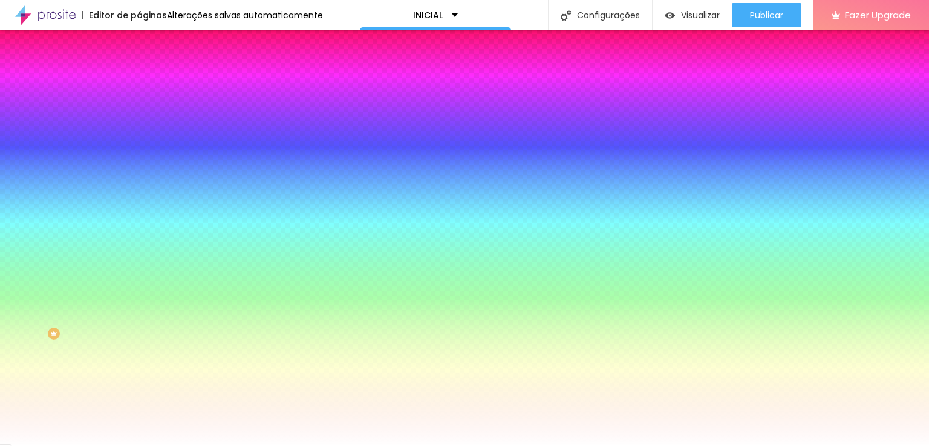
type input "18"
type input "19"
type input "20"
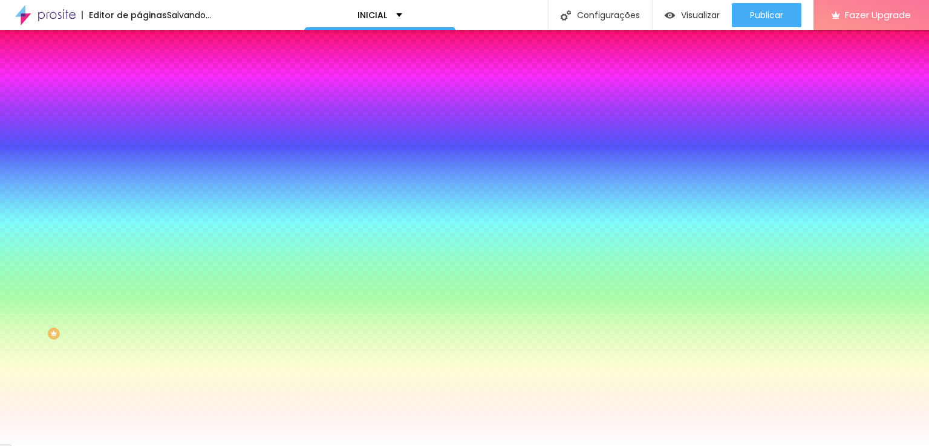
type input "21"
type input "22"
type input "23"
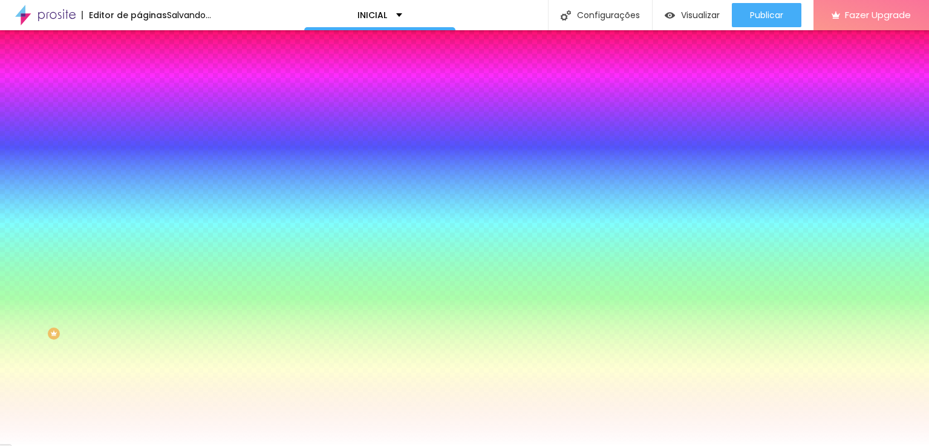
type input "23"
type input "24"
type input "25"
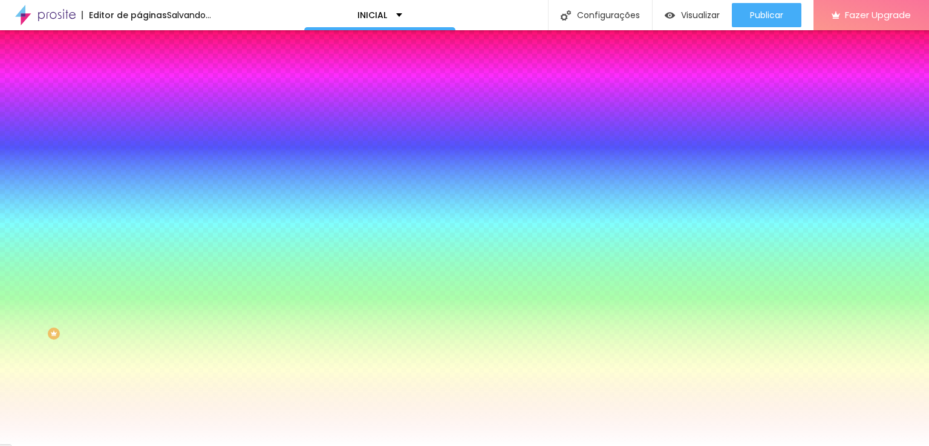
type input "26"
type input "27"
type input "28"
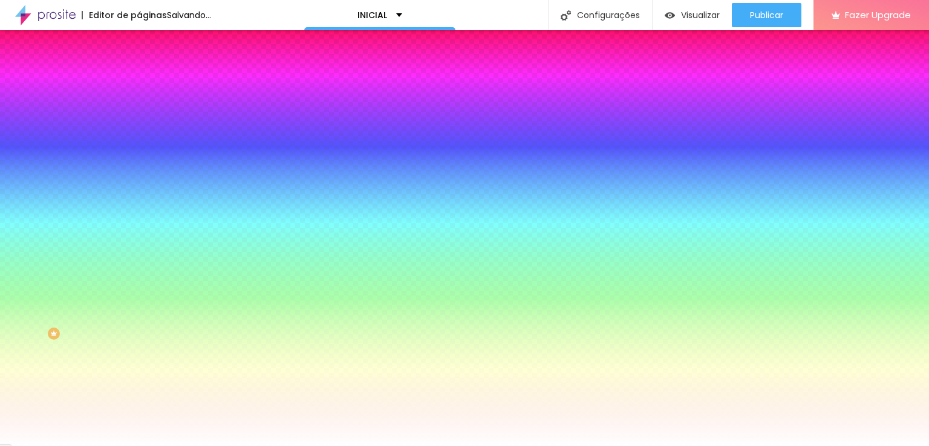
type input "28"
type input "29"
type input "30"
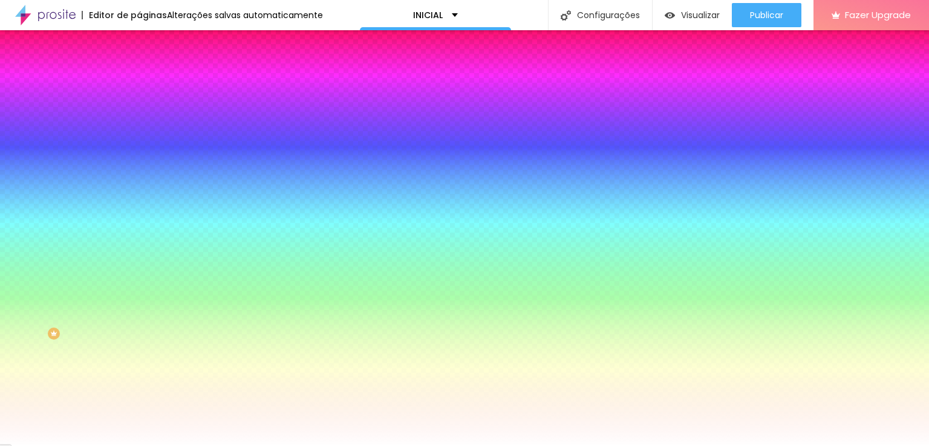
type input "1"
type input "2"
type input "3"
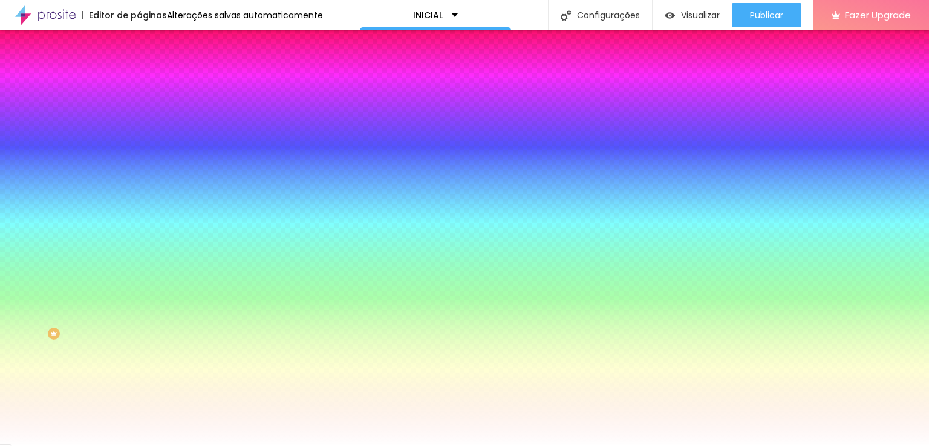
type input "3"
type input "4"
type input "5"
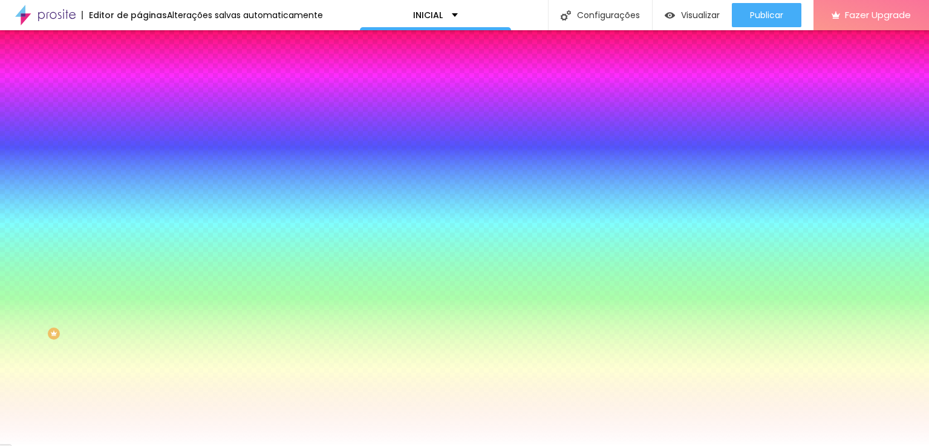
type input "4"
type input "3"
type input "2"
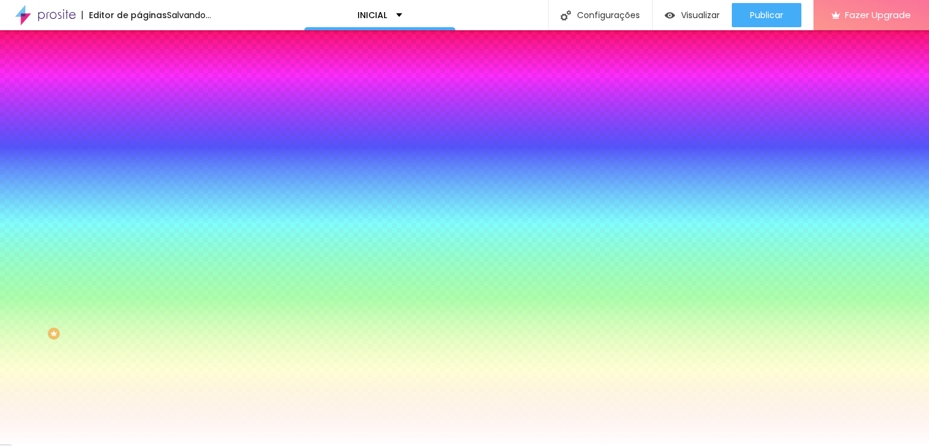
type input "2"
type input "1"
type input "0"
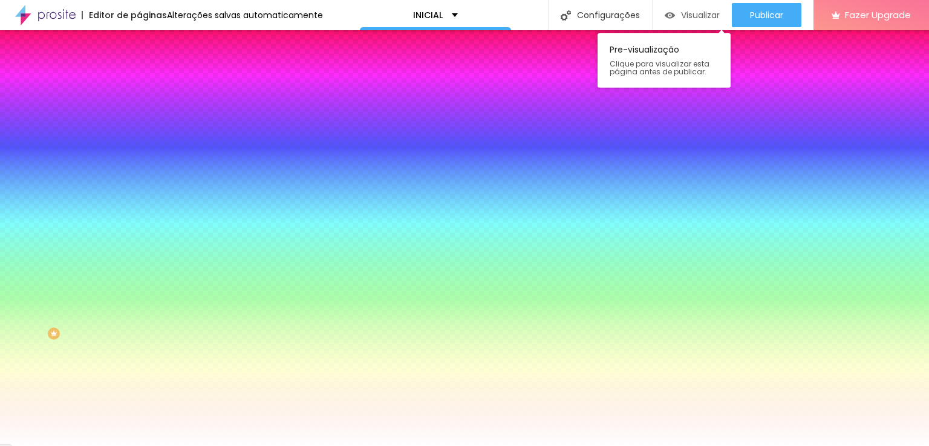
click at [677, 446] on div at bounding box center [464, 446] width 929 height 0
click at [683, 12] on span "Visualizar" at bounding box center [700, 15] width 39 height 10
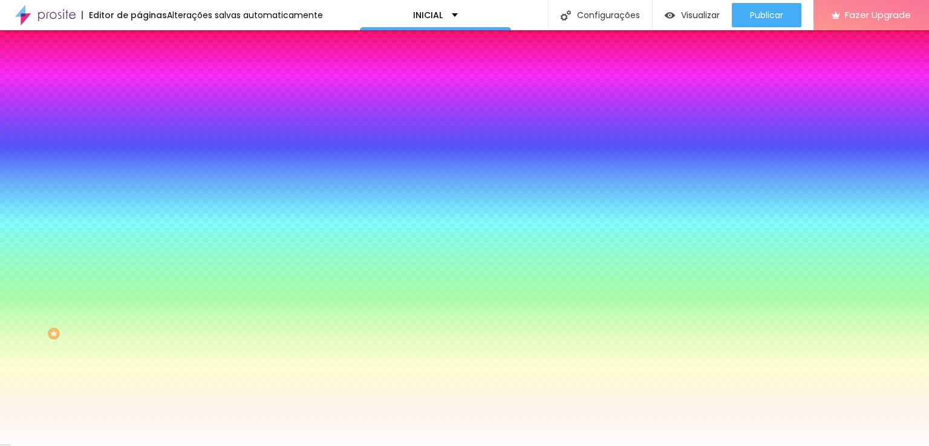
click at [144, 184] on icon "button" at bounding box center [147, 187] width 7 height 7
type input "1"
click at [79, 446] on div at bounding box center [464, 446] width 929 height 0
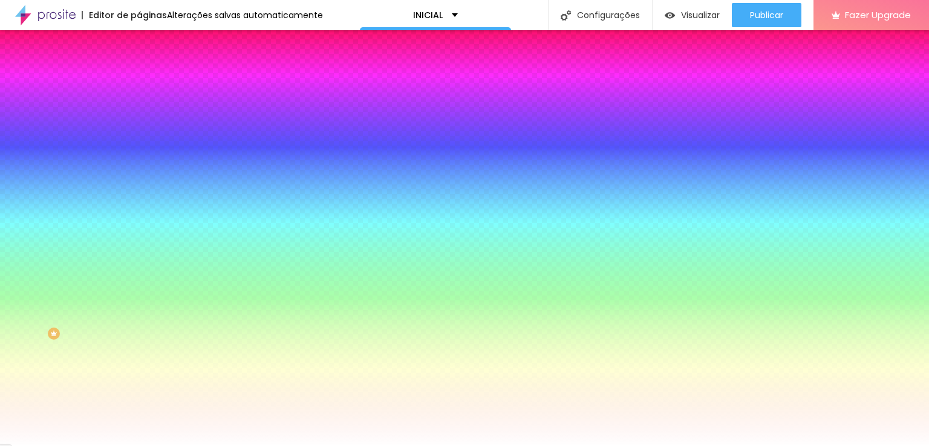
click at [144, 399] on icon "button" at bounding box center [148, 403] width 8 height 8
click at [144, 432] on icon "button" at bounding box center [148, 436] width 8 height 8
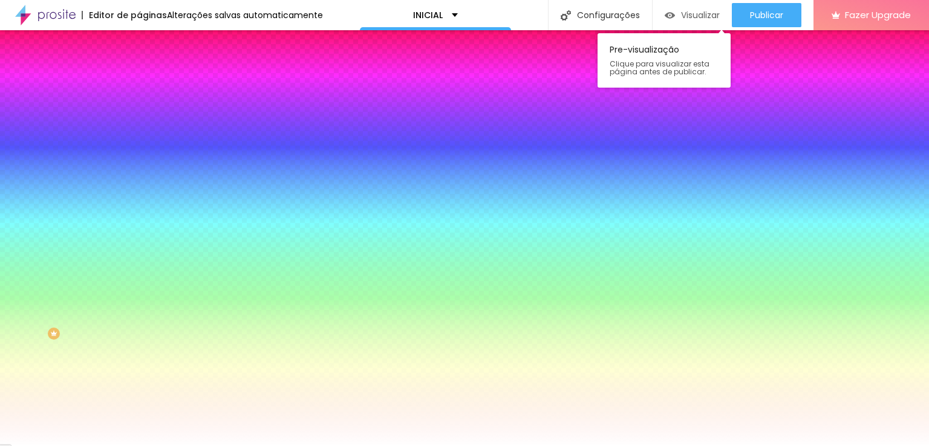
click at [685, 10] on span "Visualizar" at bounding box center [700, 15] width 39 height 10
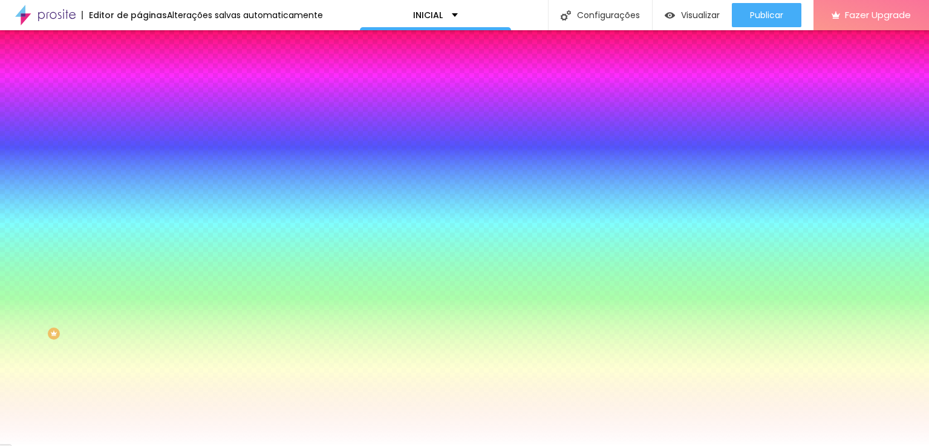
click at [148, 44] on img "button" at bounding box center [153, 44] width 10 height 10
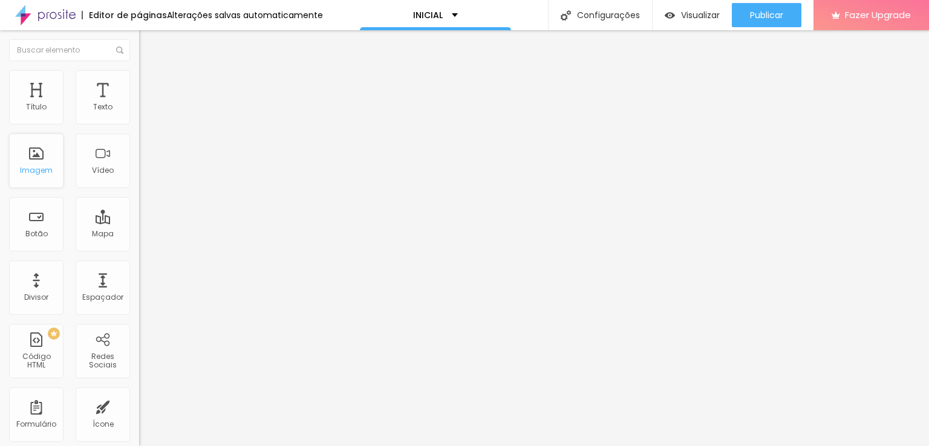
click at [36, 168] on div "Imagem" at bounding box center [36, 170] width 33 height 8
click at [139, 73] on li "Avançado" at bounding box center [208, 76] width 139 height 12
type input "8"
type input "0"
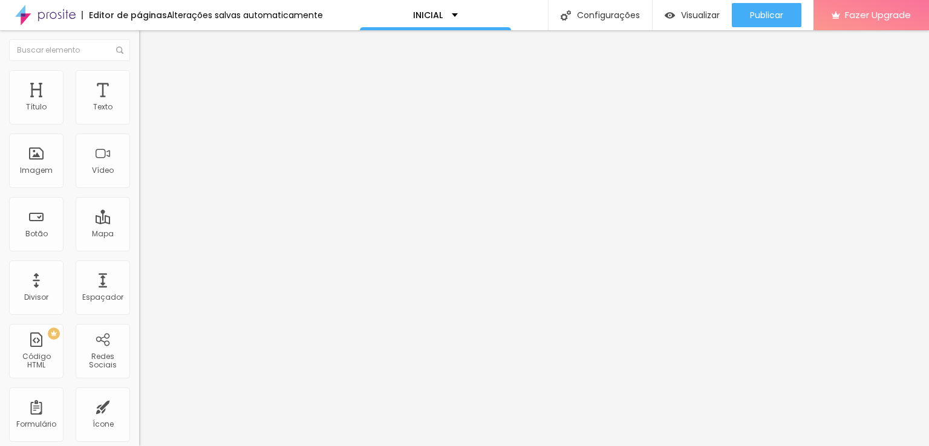
click at [139, 68] on img at bounding box center [144, 63] width 11 height 11
click at [139, 113] on span "Titulo 2" at bounding box center [158, 108] width 39 height 10
click at [139, 132] on div "Titulo 4 H4" at bounding box center [208, 127] width 139 height 8
click at [139, 141] on div "Titulo 5 H5" at bounding box center [208, 137] width 139 height 7
click at [139, 149] on div "Titulo 6 H6" at bounding box center [208, 145] width 139 height 7
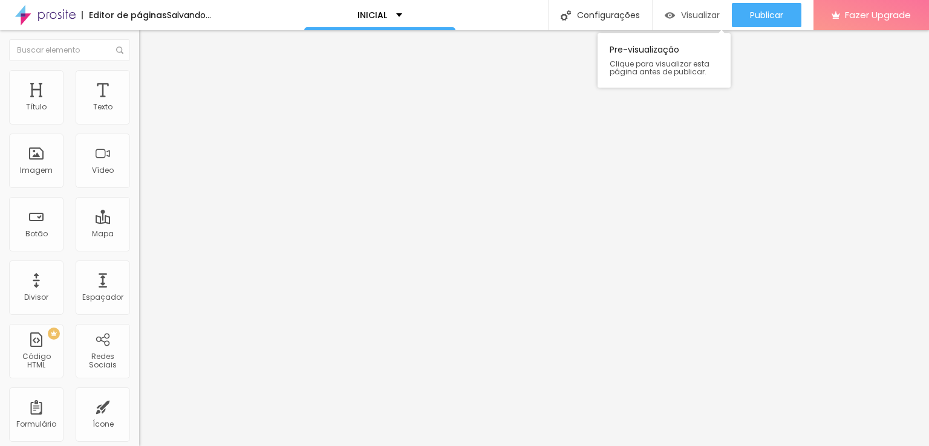
click at [677, 22] on div "Visualizar" at bounding box center [692, 15] width 55 height 24
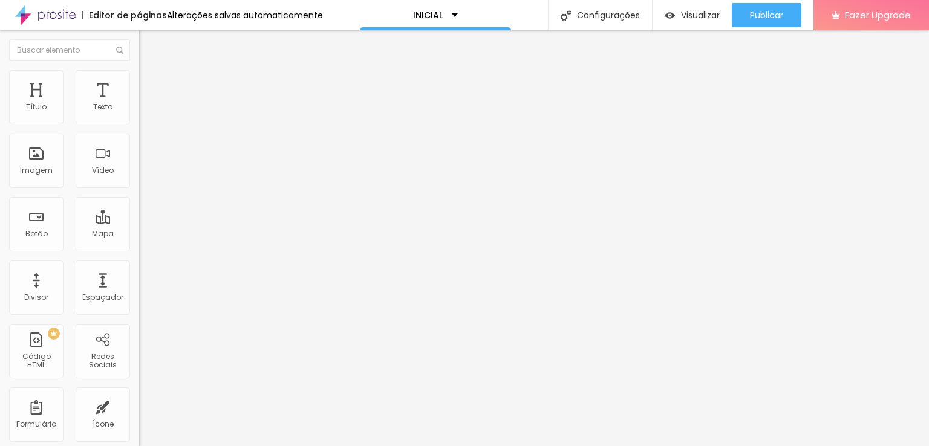
click at [139, 224] on button "button" at bounding box center [147, 217] width 17 height 13
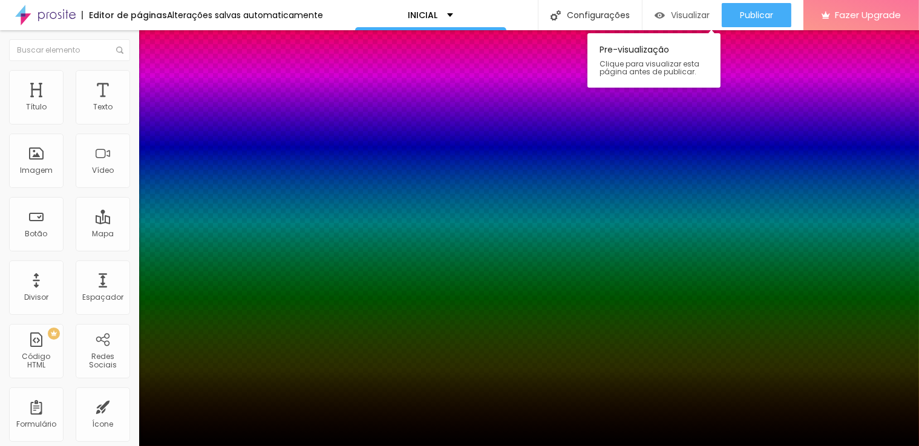
click at [686, 446] on div at bounding box center [459, 446] width 919 height 0
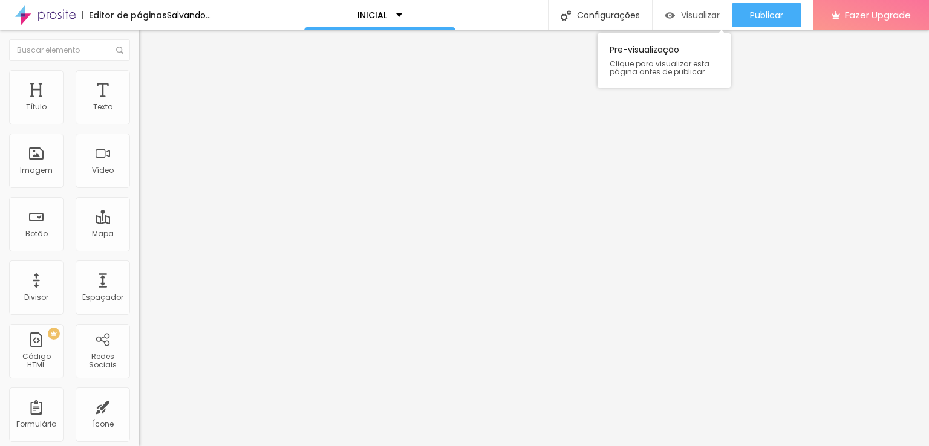
click at [677, 11] on div "Visualizar" at bounding box center [692, 15] width 55 height 10
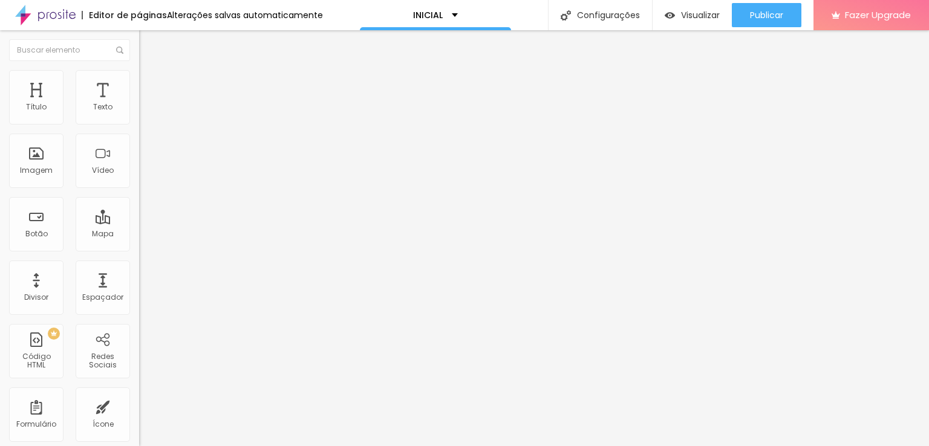
click at [150, 83] on span "Avançado" at bounding box center [170, 78] width 40 height 10
click at [139, 69] on img at bounding box center [144, 63] width 11 height 11
click at [144, 151] on icon "button" at bounding box center [147, 149] width 7 height 7
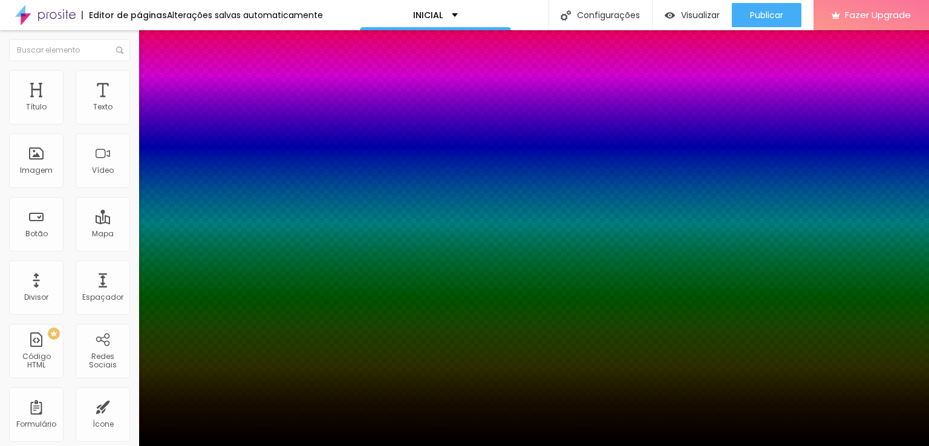
click at [227, 446] on div at bounding box center [464, 454] width 929 height 0
click at [116, 446] on div at bounding box center [464, 446] width 929 height 0
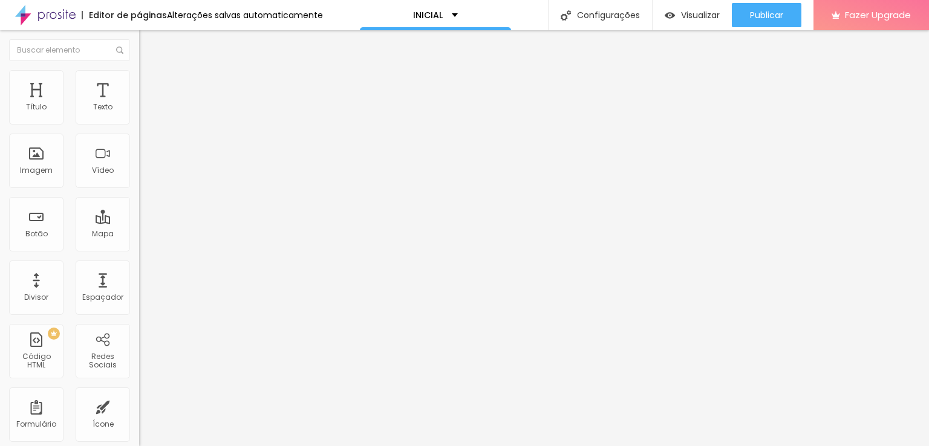
click at [144, 112] on icon "button" at bounding box center [147, 108] width 7 height 7
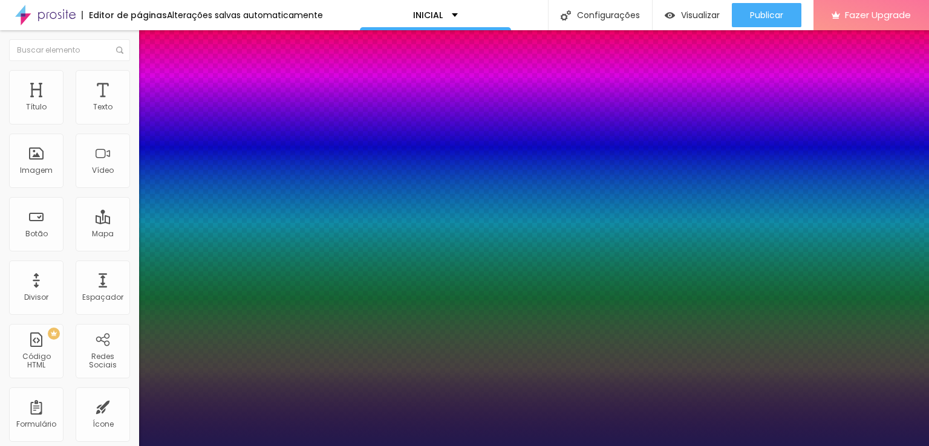
click at [692, 446] on div at bounding box center [464, 446] width 929 height 0
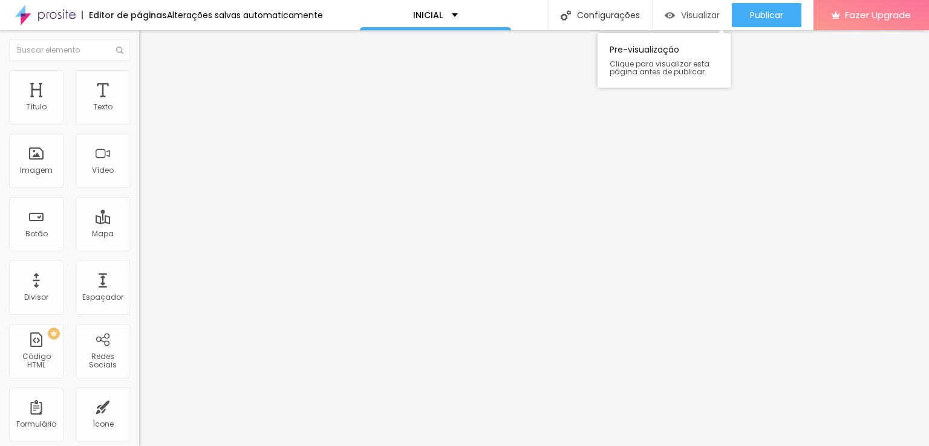
click at [686, 13] on span "Visualizar" at bounding box center [700, 15] width 39 height 10
click at [708, 5] on div "Visualizar" at bounding box center [692, 15] width 55 height 24
click at [150, 83] on span "Estilo" at bounding box center [159, 78] width 19 height 10
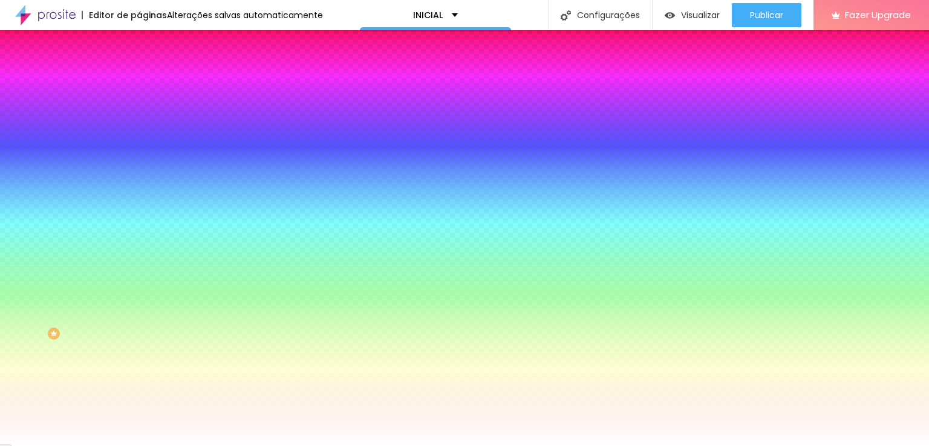
click at [139, 82] on li "Avançado" at bounding box center [208, 88] width 139 height 12
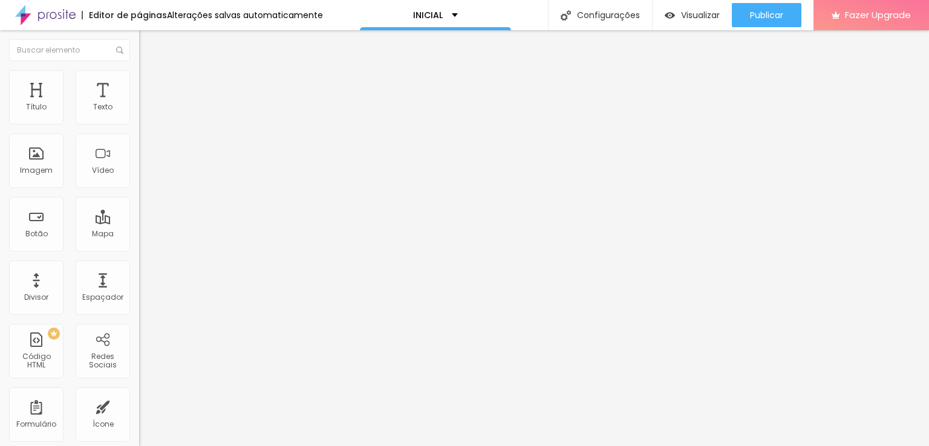
click at [139, 80] on li "Estilo" at bounding box center [208, 76] width 139 height 12
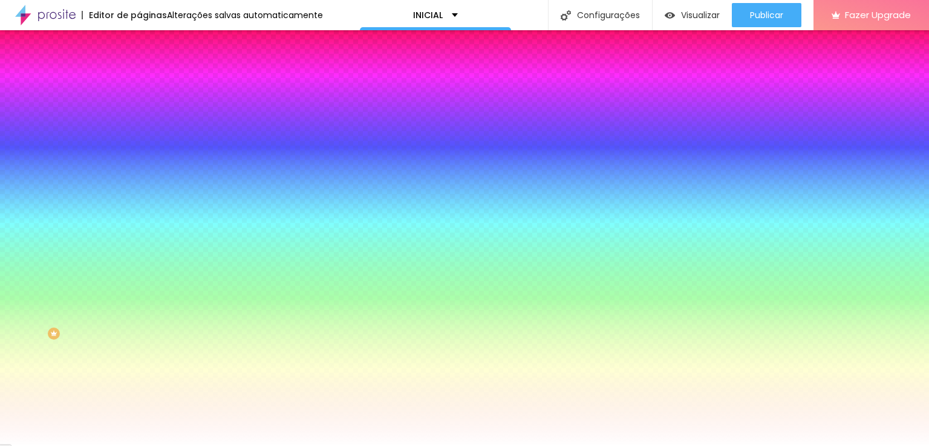
click at [139, 70] on li "Conteúdo" at bounding box center [208, 64] width 139 height 12
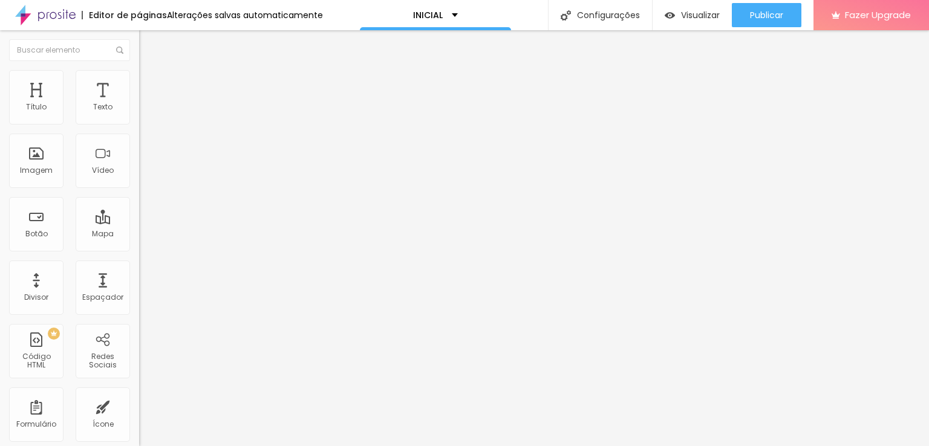
click at [139, 82] on li "Avançado" at bounding box center [208, 88] width 139 height 12
click at [139, 70] on img at bounding box center [144, 75] width 11 height 11
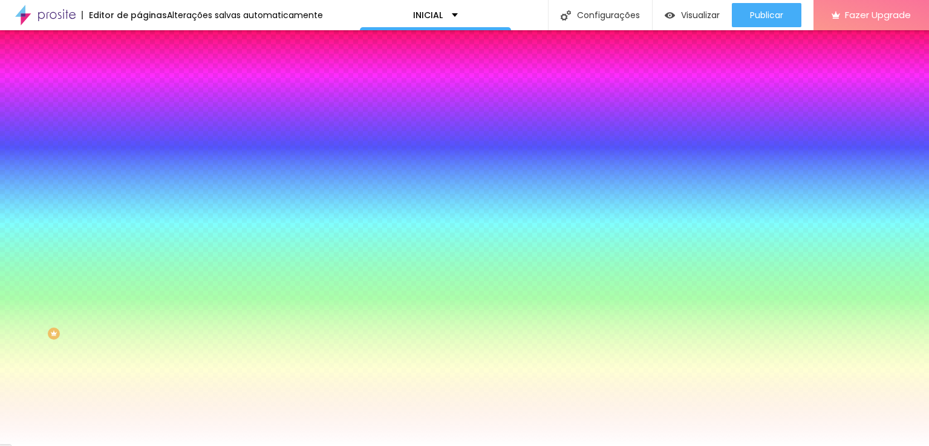
click at [150, 71] on span "Conteúdo" at bounding box center [168, 66] width 37 height 10
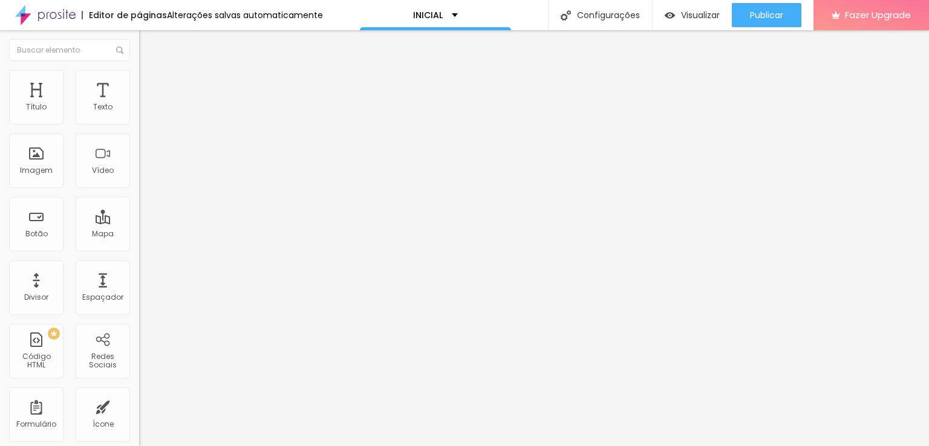
click at [139, 76] on li "Estilo" at bounding box center [208, 76] width 139 height 12
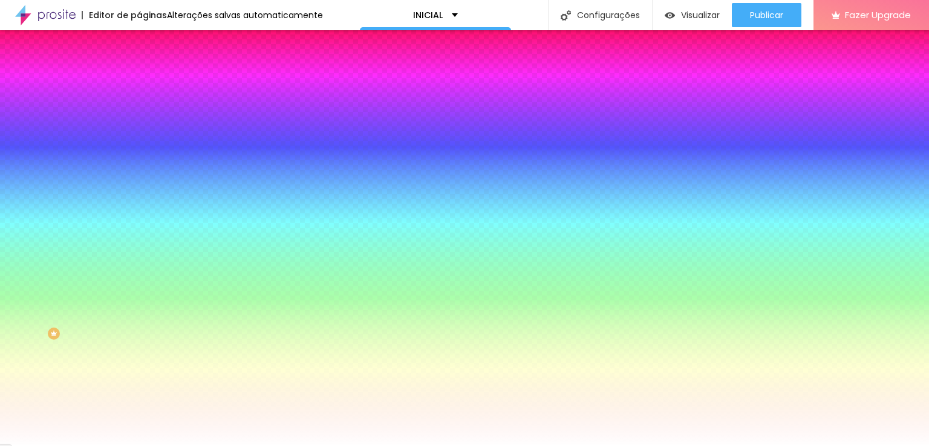
click at [139, 111] on span "Adicionar imagem" at bounding box center [178, 106] width 78 height 10
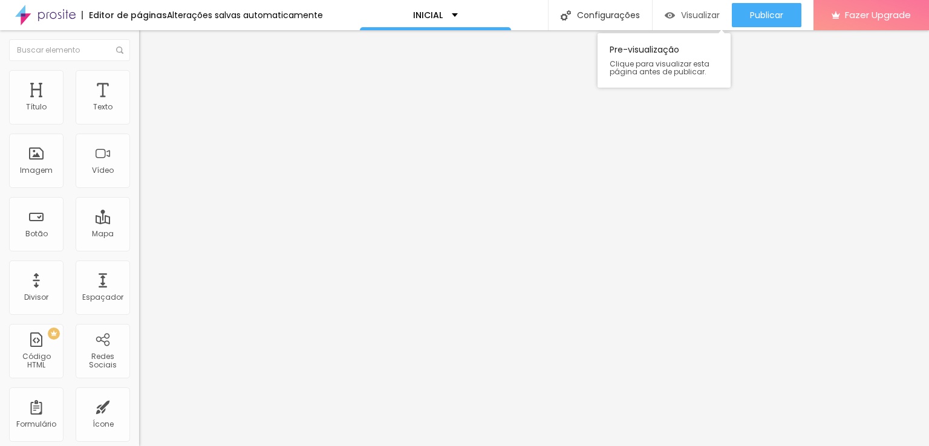
click at [677, 7] on div "Visualizar" at bounding box center [692, 15] width 55 height 24
click at [139, 78] on li "Estilo" at bounding box center [208, 76] width 139 height 12
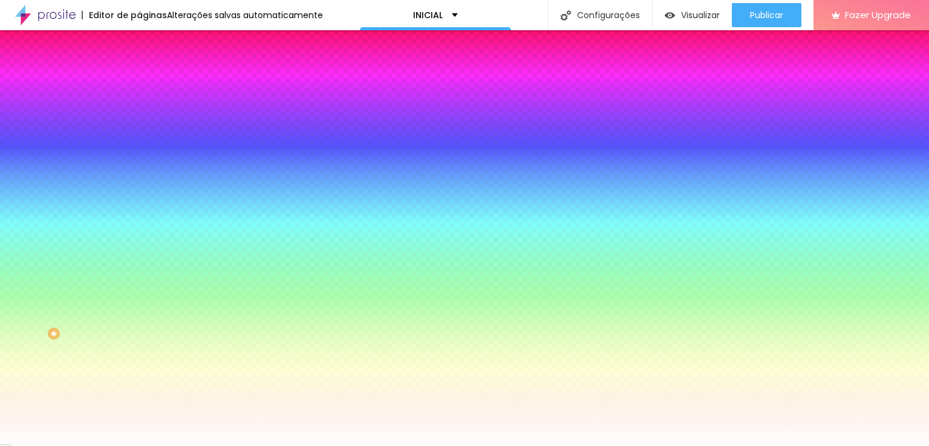
click at [139, 126] on span "Parallax" at bounding box center [154, 121] width 30 height 10
click at [139, 133] on span "Nenhum" at bounding box center [154, 128] width 31 height 10
click at [205, 109] on img at bounding box center [208, 105] width 7 height 7
click at [139, 164] on div at bounding box center [208, 164] width 139 height 0
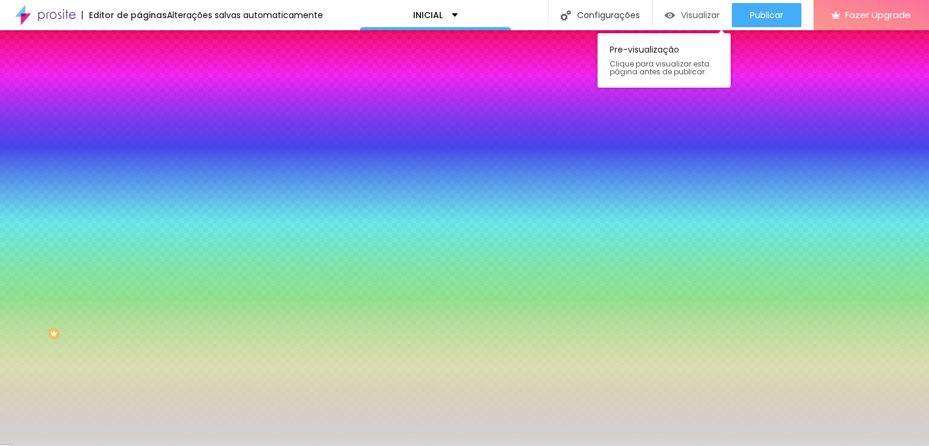
click at [669, 15] on img "button" at bounding box center [670, 15] width 10 height 10
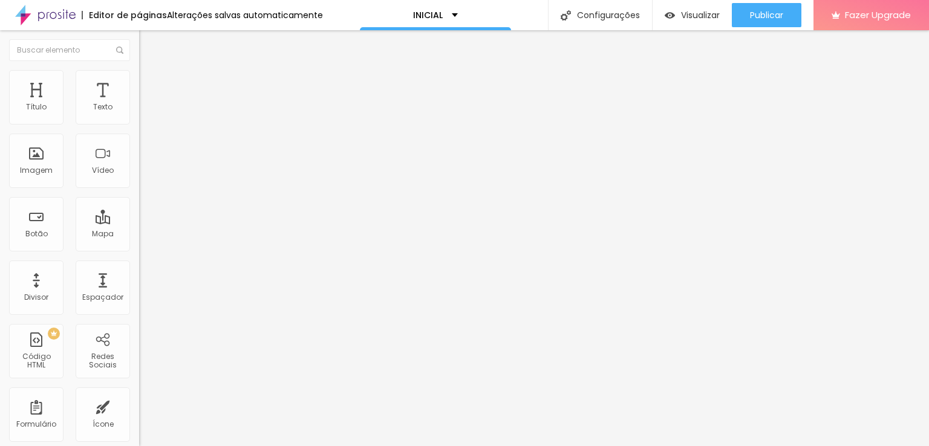
click at [139, 120] on img at bounding box center [143, 115] width 8 height 8
click at [139, 124] on img at bounding box center [143, 125] width 8 height 8
click at [139, 120] on img at bounding box center [143, 115] width 8 height 8
click at [139, 82] on li "Avançado" at bounding box center [208, 88] width 139 height 12
click at [139, 82] on img at bounding box center [144, 87] width 11 height 11
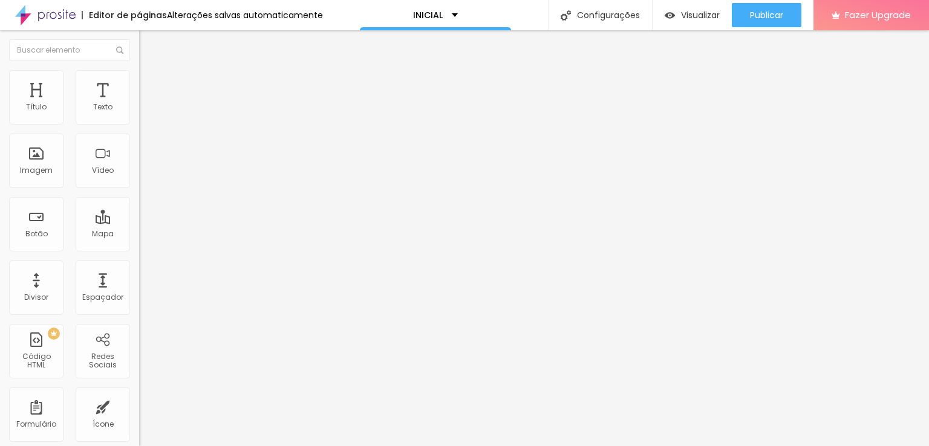
click at [139, 110] on img at bounding box center [143, 106] width 8 height 8
click at [139, 82] on img at bounding box center [144, 87] width 11 height 11
click at [139, 82] on li "Avançado" at bounding box center [208, 88] width 139 height 12
click at [672, 16] on img "button" at bounding box center [670, 15] width 10 height 10
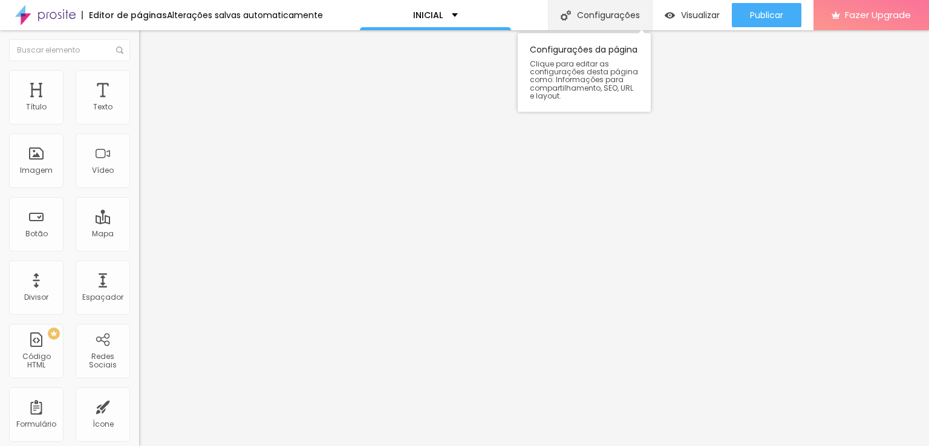
click at [592, 3] on div "Configurações" at bounding box center [600, 15] width 104 height 30
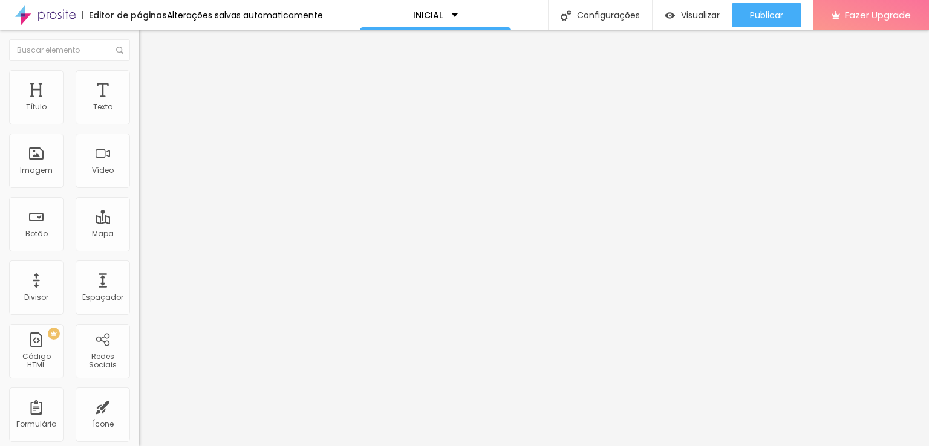
click at [674, 8] on div "Visualizar" at bounding box center [692, 15] width 55 height 24
click at [150, 83] on span "Estilo" at bounding box center [159, 78] width 19 height 10
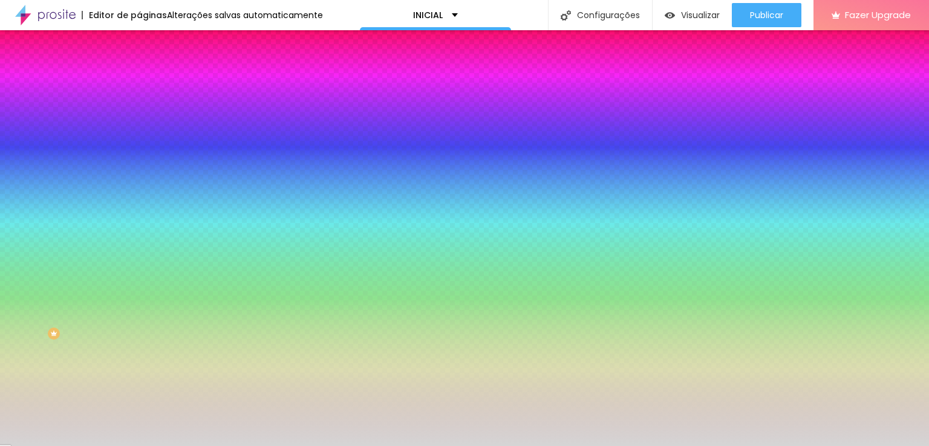
click at [144, 161] on icon "button" at bounding box center [148, 156] width 8 height 8
click at [139, 164] on div at bounding box center [208, 164] width 139 height 0
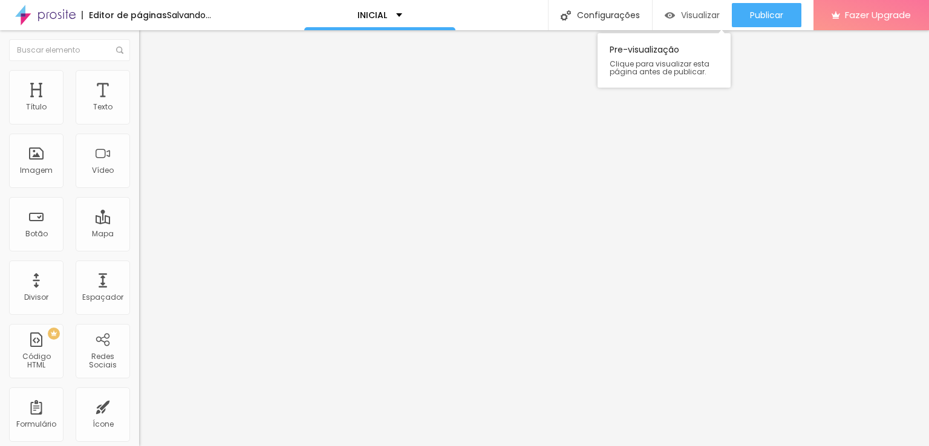
click at [685, 10] on span "Visualizar" at bounding box center [700, 15] width 39 height 10
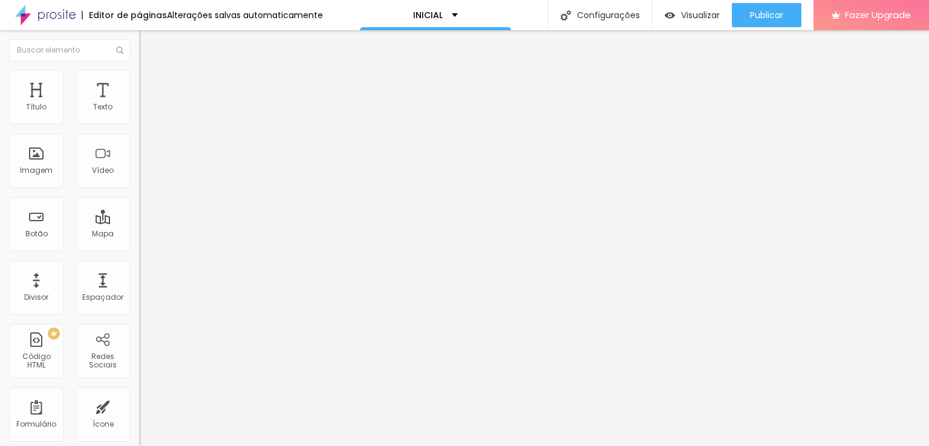
click at [139, 242] on input at bounding box center [221, 248] width 164 height 12
click at [139, 295] on img at bounding box center [142, 298] width 6 height 6
click at [139, 295] on div at bounding box center [208, 295] width 139 height 0
click at [139, 276] on div at bounding box center [208, 279] width 139 height 7
click at [139, 276] on div at bounding box center [208, 276] width 139 height 0
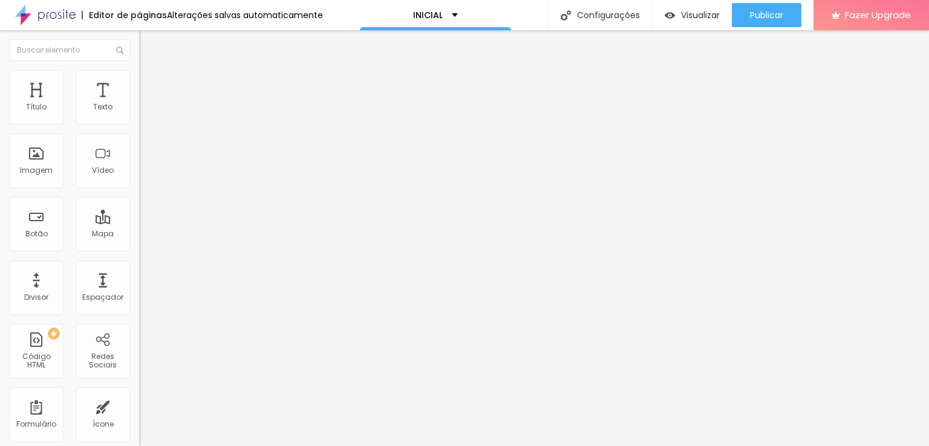
click at [139, 295] on img at bounding box center [142, 298] width 6 height 6
click at [139, 307] on img at bounding box center [142, 310] width 6 height 6
click at [139, 334] on div at bounding box center [208, 337] width 139 height 7
click at [139, 334] on div at bounding box center [208, 334] width 139 height 0
click at [139, 334] on img at bounding box center [142, 337] width 6 height 6
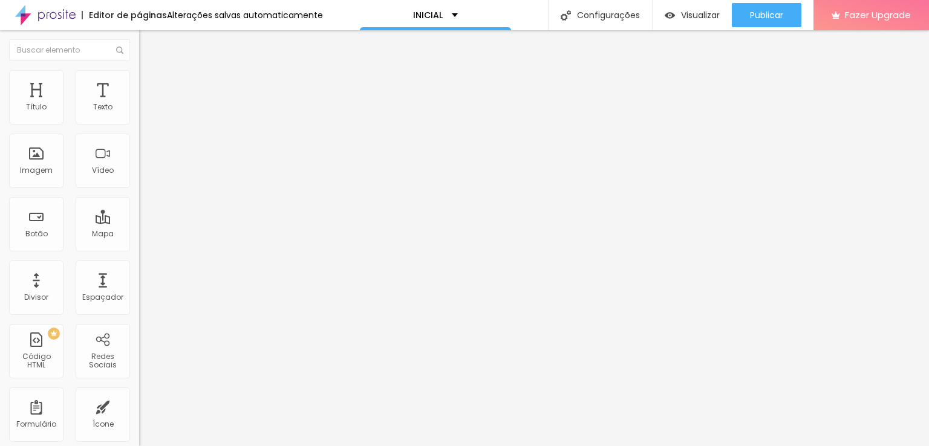
click at [139, 346] on img at bounding box center [142, 349] width 6 height 6
click at [139, 358] on img at bounding box center [142, 361] width 6 height 6
click at [139, 346] on div at bounding box center [208, 346] width 139 height 0
click at [684, 19] on span "Visualizar" at bounding box center [700, 15] width 39 height 10
click at [139, 74] on img at bounding box center [144, 75] width 11 height 11
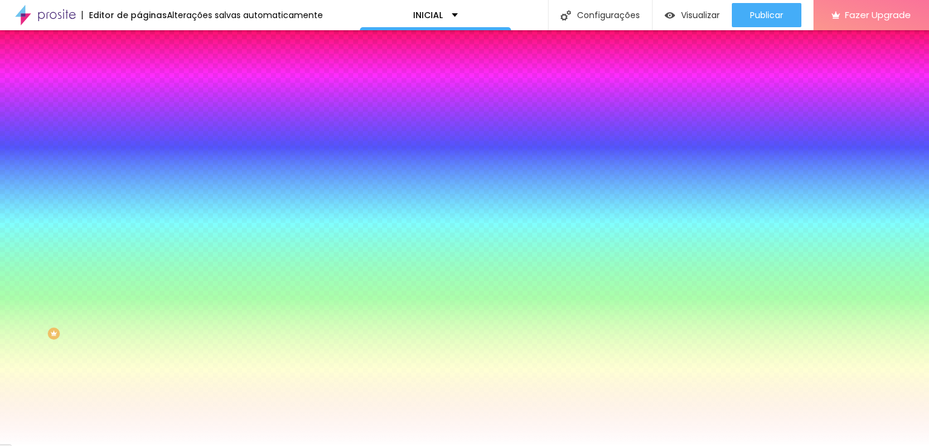
click at [144, 160] on img at bounding box center [147, 163] width 7 height 7
click at [139, 158] on button at bounding box center [147, 164] width 17 height 13
click at [150, 96] on span "Avançado" at bounding box center [170, 90] width 40 height 10
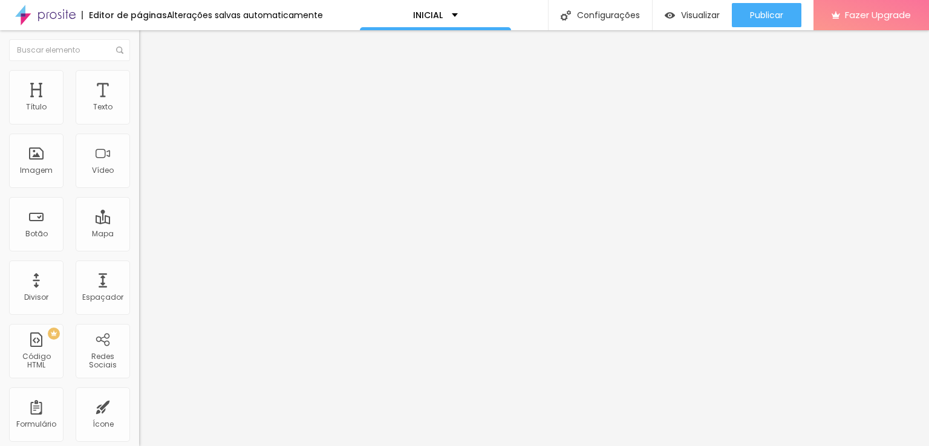
click at [139, 81] on img at bounding box center [144, 75] width 11 height 11
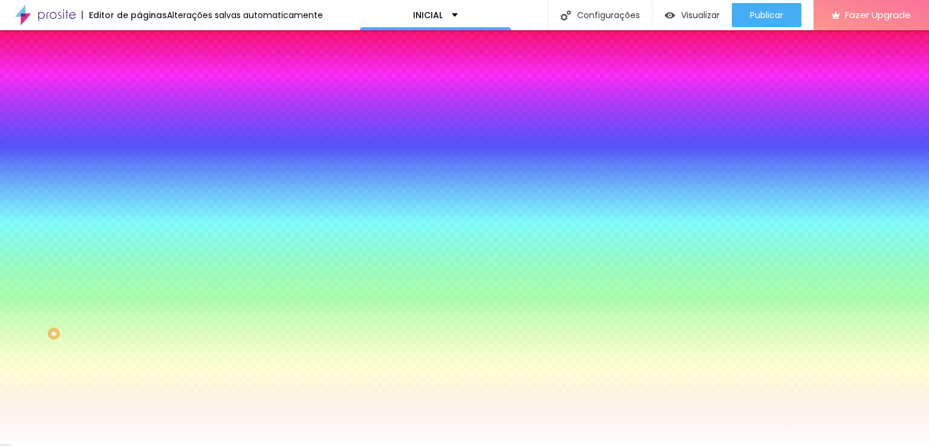
click at [139, 114] on button at bounding box center [147, 108] width 17 height 13
click at [139, 158] on button at bounding box center [147, 164] width 17 height 13
click at [144, 160] on img at bounding box center [147, 163] width 7 height 7
click at [139, 148] on img at bounding box center [146, 150] width 15 height 15
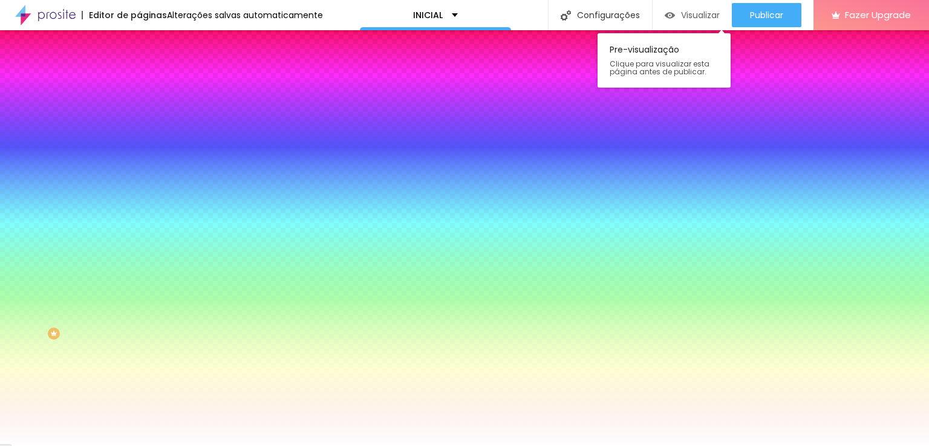
click at [683, 18] on span "Visualizar" at bounding box center [700, 15] width 39 height 10
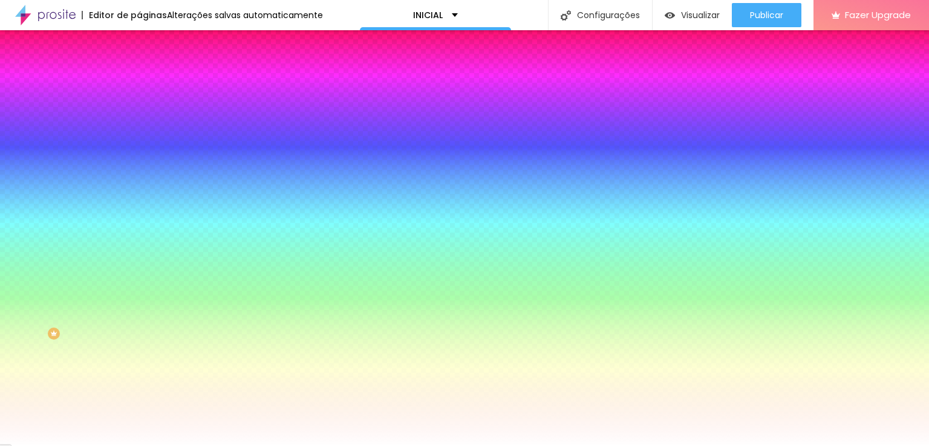
click at [150, 71] on span "Conteúdo" at bounding box center [168, 66] width 37 height 10
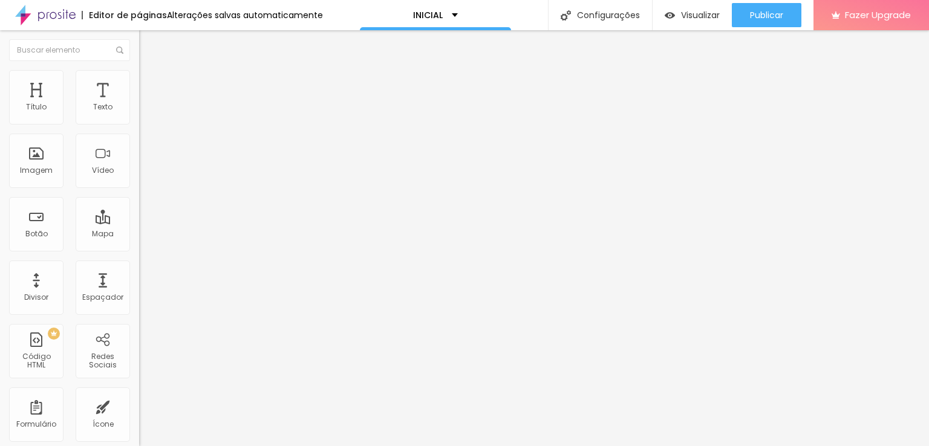
click at [139, 334] on div at bounding box center [208, 334] width 139 height 0
click at [139, 203] on div "Encontre sua empresa Estúdio Fotográfico Maicon Vinicius - Rua Ricardo Bechelli…" at bounding box center [208, 232] width 139 height 277
click at [681, 15] on span "Visualizar" at bounding box center [700, 15] width 39 height 10
click at [139, 365] on div at bounding box center [208, 365] width 139 height 0
click at [139, 334] on div at bounding box center [208, 334] width 139 height 0
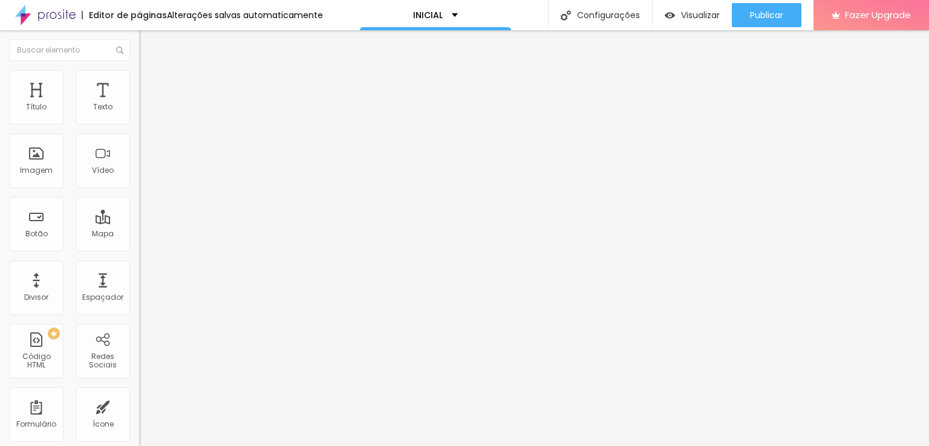
click at [139, 334] on div at bounding box center [208, 334] width 139 height 0
click at [139, 353] on img at bounding box center [142, 356] width 6 height 6
click at [139, 334] on img at bounding box center [142, 337] width 6 height 6
click at [139, 334] on div at bounding box center [208, 334] width 139 height 0
click at [139, 365] on img at bounding box center [142, 368] width 6 height 6
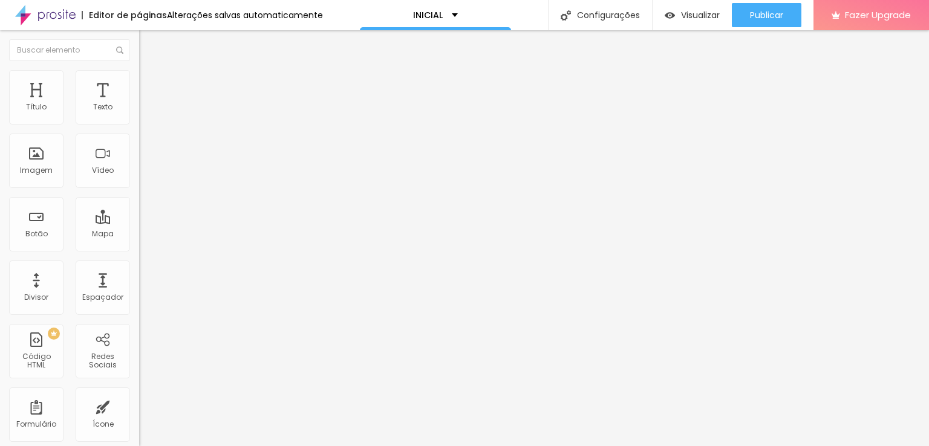
click at [139, 307] on div at bounding box center [208, 307] width 139 height 0
click at [139, 307] on img at bounding box center [142, 310] width 6 height 6
click at [148, 47] on img "button" at bounding box center [153, 44] width 10 height 10
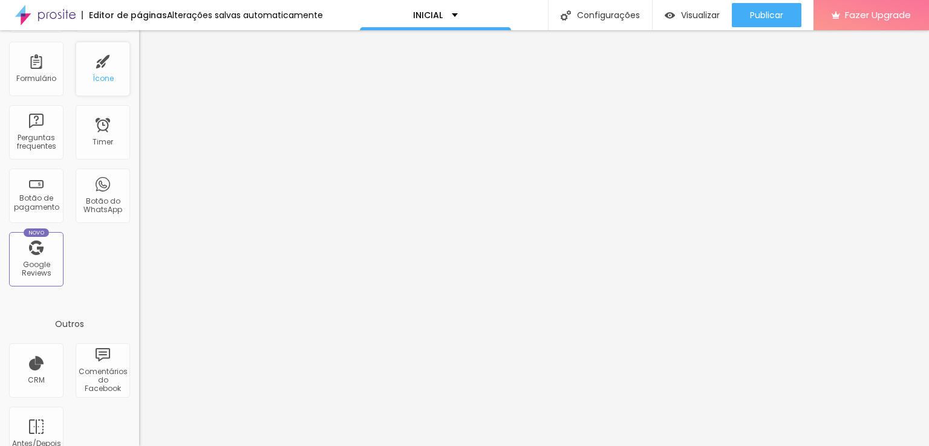
scroll to position [347, 0]
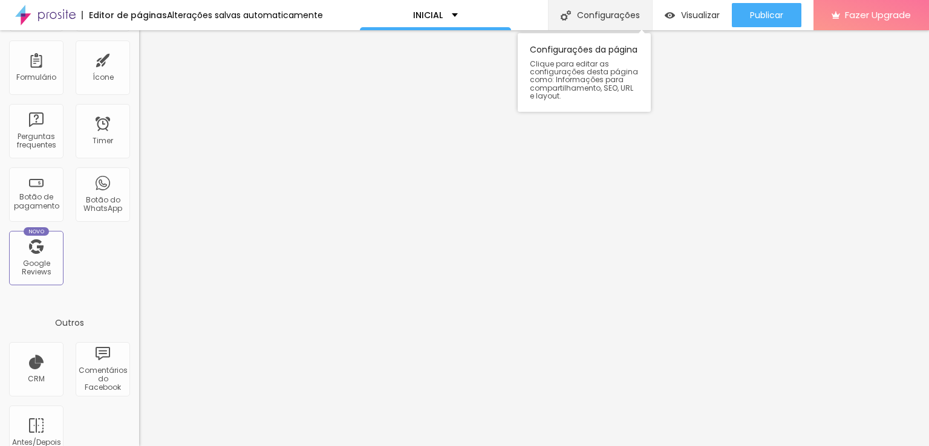
click at [601, 14] on div "Configurações" at bounding box center [600, 15] width 104 height 30
